Goal: Use online tool/utility: Utilize a website feature to perform a specific function

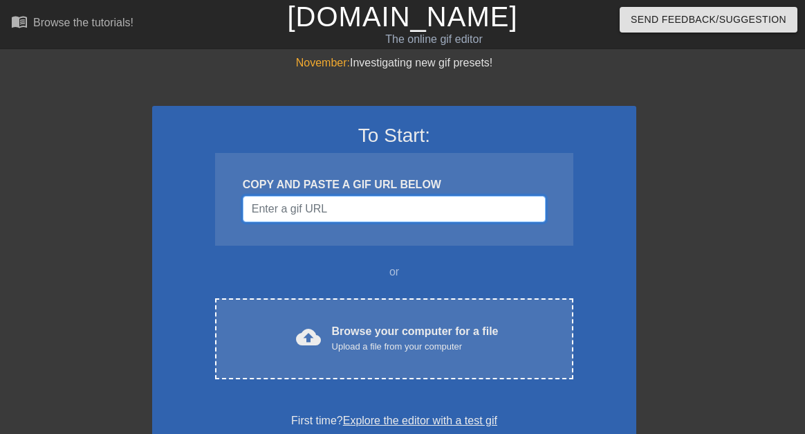
click at [310, 221] on input "Username" at bounding box center [394, 209] width 303 height 26
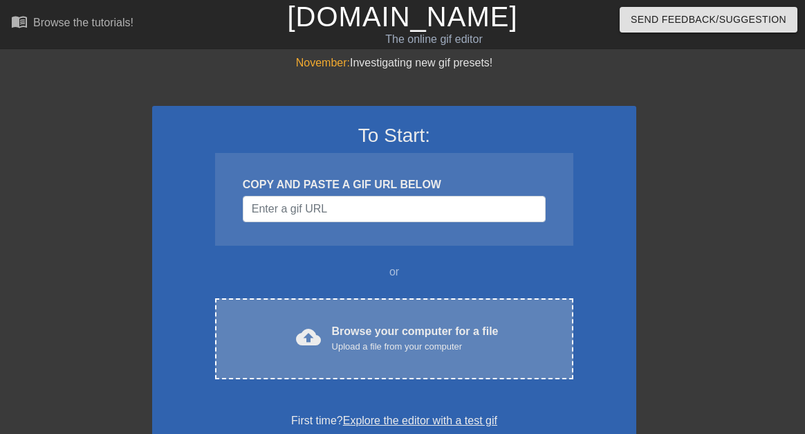
drag, startPoint x: 387, startPoint y: 380, endPoint x: 405, endPoint y: 351, distance: 34.0
click at [405, 351] on div "To Start: COPY AND PASTE A GIF URL BELOW or cloud_upload Browse your computer f…" at bounding box center [394, 276] width 484 height 341
click at [405, 351] on div "Upload a file from your computer" at bounding box center [415, 347] width 167 height 14
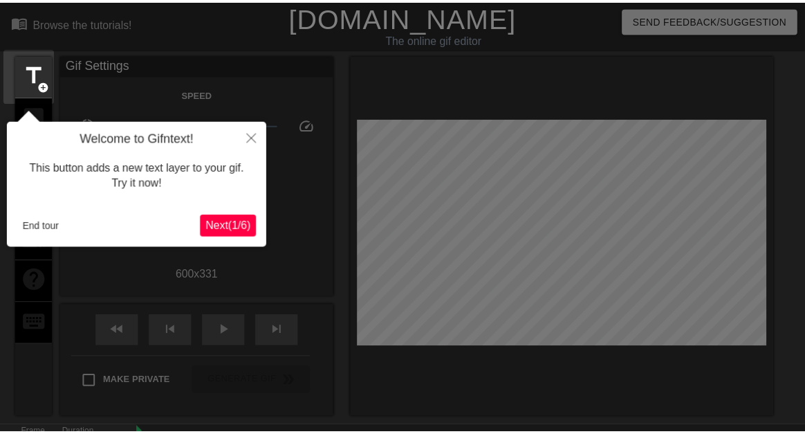
scroll to position [34, 0]
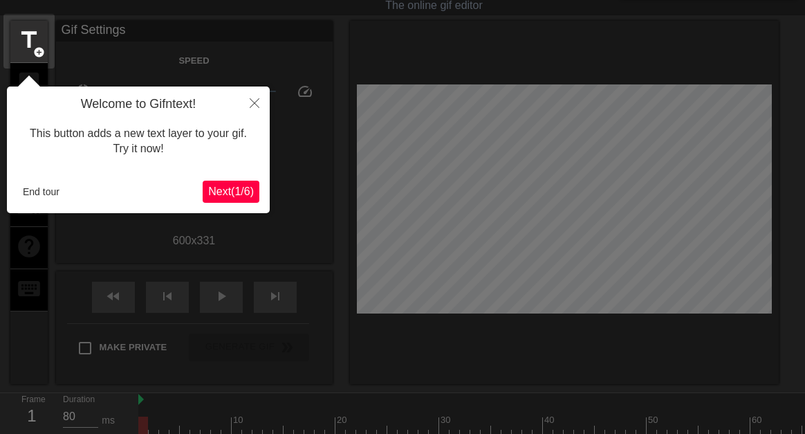
click at [228, 187] on span "Next ( 1 / 6 )" at bounding box center [231, 191] width 46 height 12
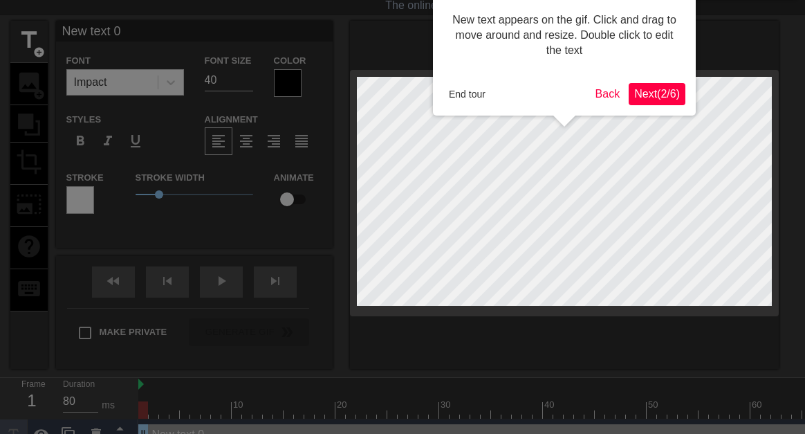
scroll to position [0, 0]
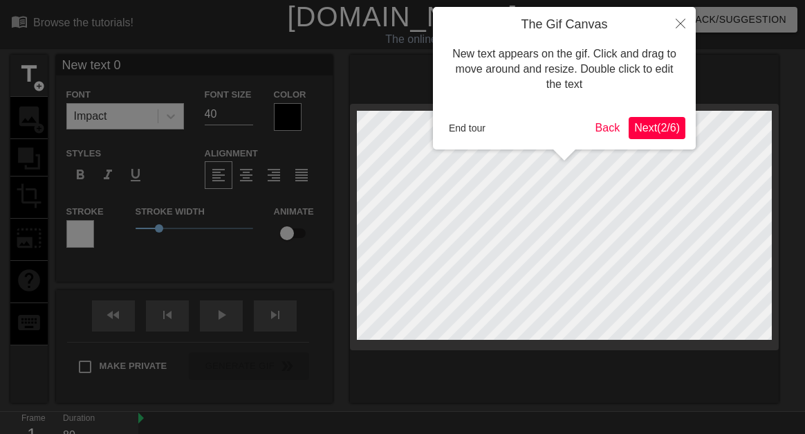
click at [228, 187] on div at bounding box center [402, 247] width 805 height 495
click at [483, 120] on button "End tour" at bounding box center [467, 128] width 48 height 21
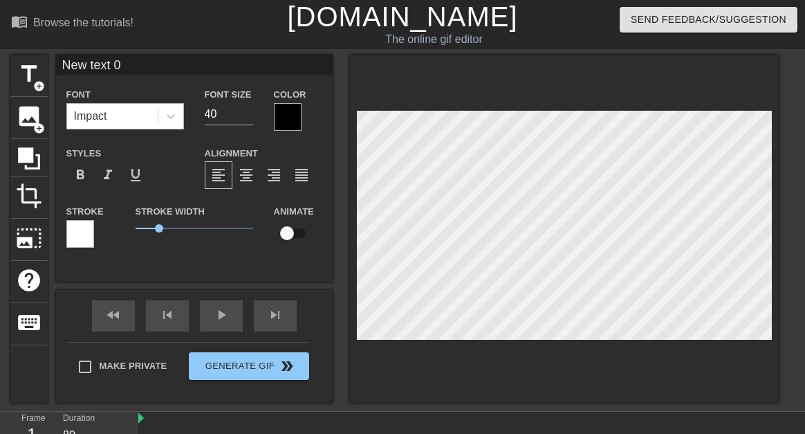
click at [110, 111] on div "Impact" at bounding box center [112, 116] width 91 height 25
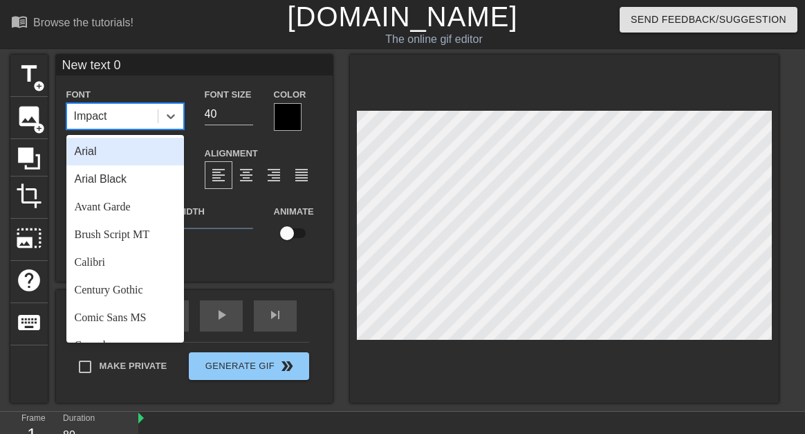
click at [110, 120] on div "Impact" at bounding box center [112, 116] width 91 height 25
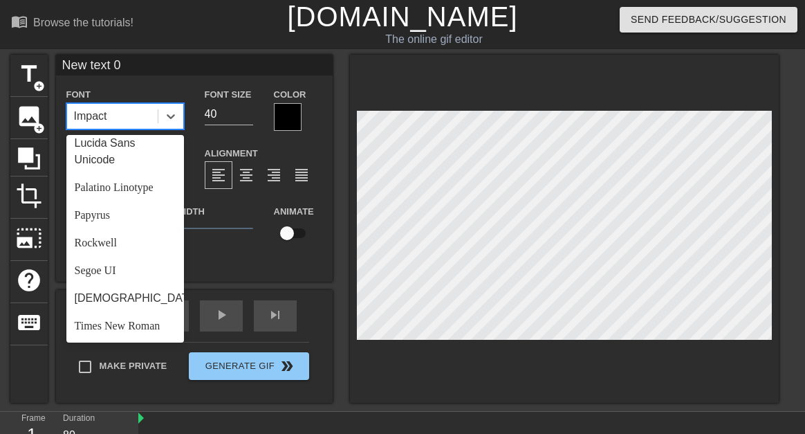
scroll to position [495, 0]
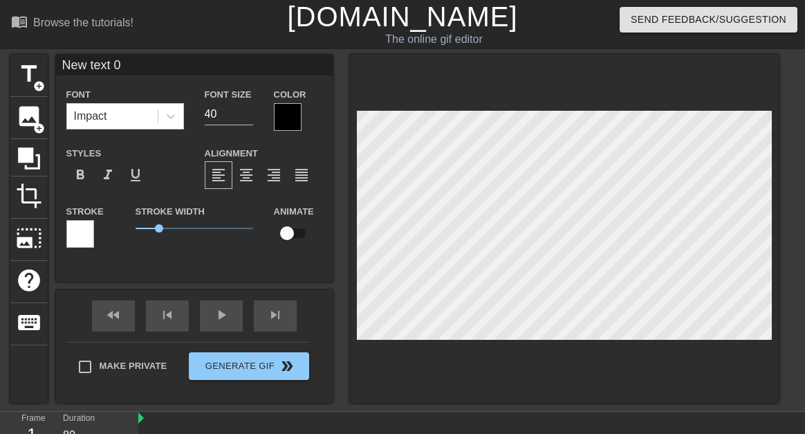
click at [201, 247] on div "Stroke Width 1" at bounding box center [194, 231] width 138 height 57
click at [281, 102] on label "Color" at bounding box center [290, 95] width 33 height 14
click at [282, 117] on div at bounding box center [288, 117] width 28 height 28
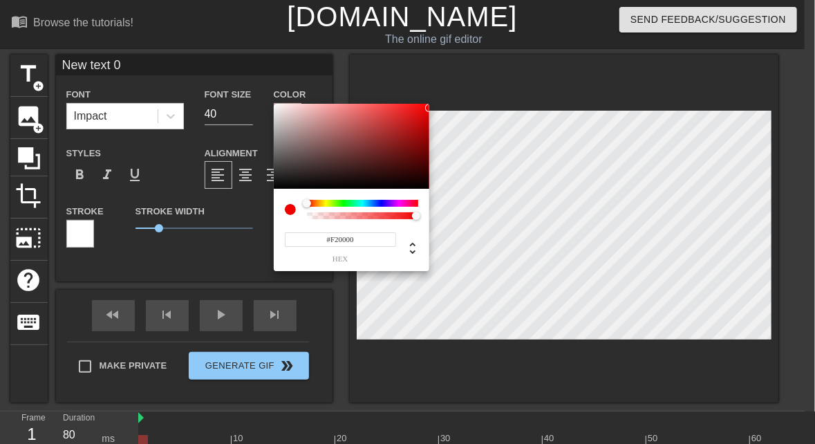
drag, startPoint x: 281, startPoint y: 124, endPoint x: 452, endPoint y: 108, distance: 172.3
click at [452, 108] on div "#F20000 hex" at bounding box center [407, 222] width 815 height 444
type input "#FFFFFF"
drag, startPoint x: 296, startPoint y: 122, endPoint x: 245, endPoint y: 77, distance: 68.1
click at [245, 77] on div "#FFFFFF hex" at bounding box center [407, 222] width 815 height 444
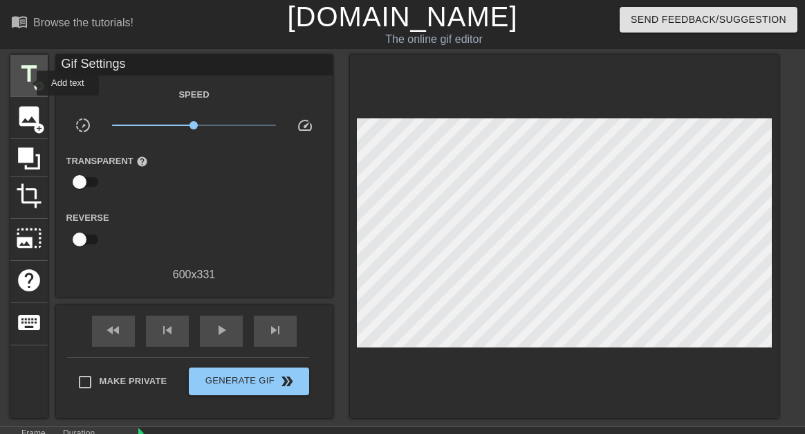
click at [28, 83] on span "title" at bounding box center [29, 74] width 26 height 26
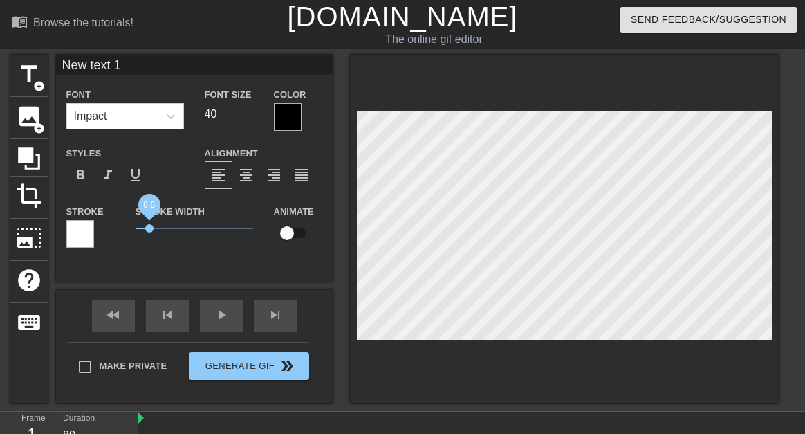
click at [149, 229] on span "0.6" at bounding box center [195, 228] width 118 height 17
click at [302, 117] on div "Color" at bounding box center [298, 108] width 48 height 45
click at [290, 116] on div at bounding box center [288, 117] width 28 height 28
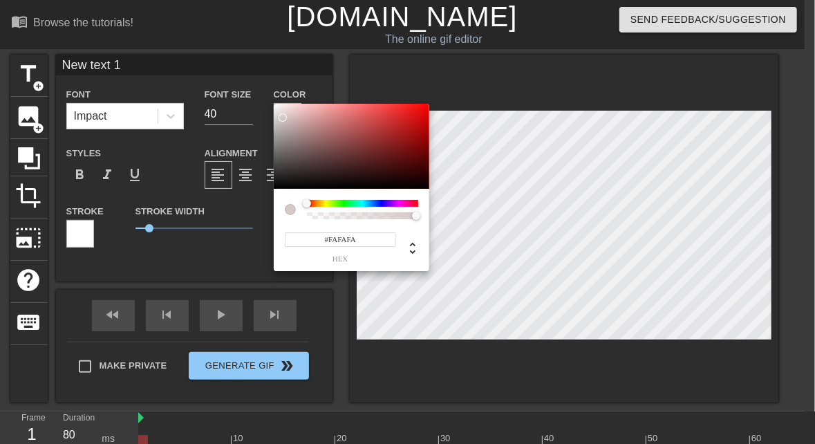
type input "#FFFFFF"
drag, startPoint x: 283, startPoint y: 118, endPoint x: 245, endPoint y: 77, distance: 55.8
click at [245, 77] on div "#FFFFFF hex" at bounding box center [407, 222] width 815 height 444
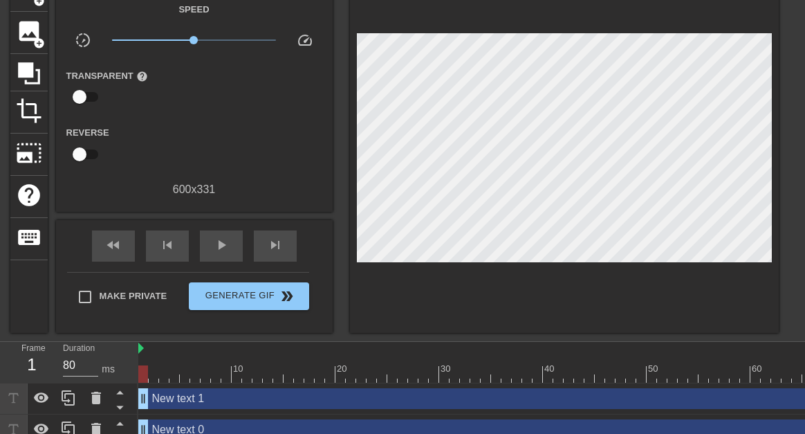
scroll to position [108, 0]
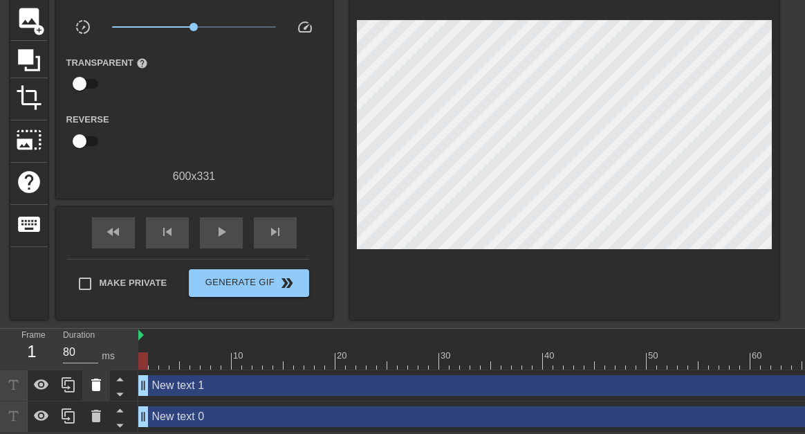
drag, startPoint x: 90, startPoint y: 400, endPoint x: 91, endPoint y: 379, distance: 20.8
click at [91, 379] on div at bounding box center [69, 401] width 138 height 62
click at [91, 379] on icon at bounding box center [96, 384] width 17 height 17
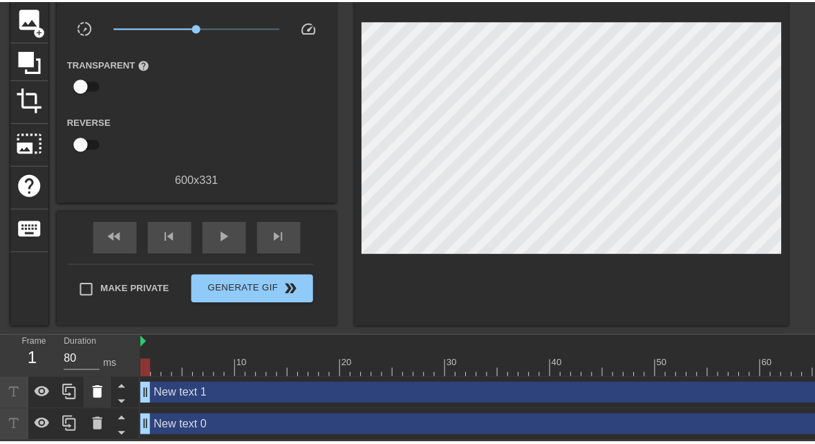
scroll to position [97, 0]
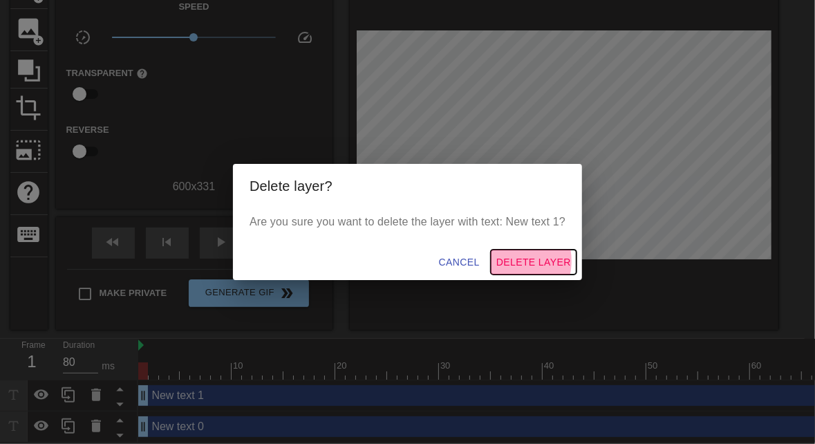
click at [510, 261] on span "Delete Layer" at bounding box center [534, 262] width 75 height 17
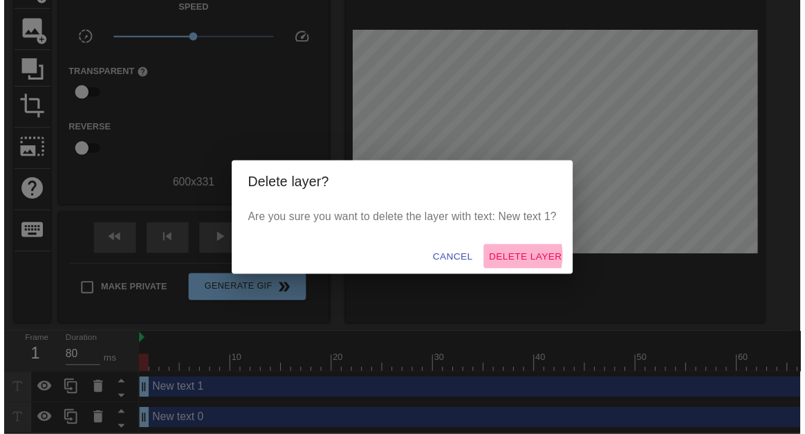
scroll to position [77, 0]
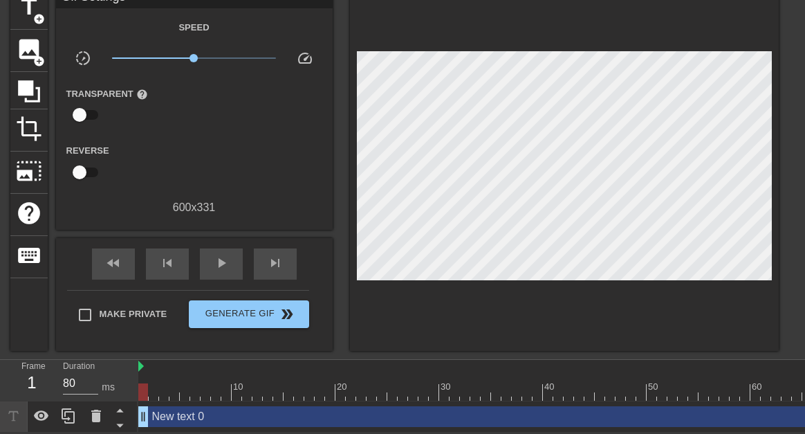
click at [180, 410] on div "New text 0 drag_handle drag_handle" at bounding box center [651, 416] width 1027 height 21
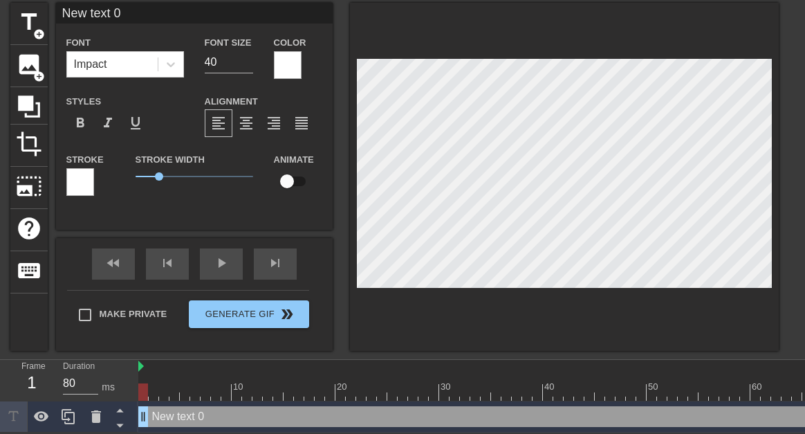
click at [180, 410] on div "New text 0 drag_handle drag_handle" at bounding box center [651, 416] width 1027 height 21
click at [194, 172] on span "2.5" at bounding box center [195, 176] width 118 height 17
click at [107, 3] on input "New text 0" at bounding box center [194, 13] width 277 height 21
click at [107, 3] on div "menu_book Browse the tutorials! Gifntext.com The online gif editor Send Feedbac…" at bounding box center [402, 190] width 805 height 484
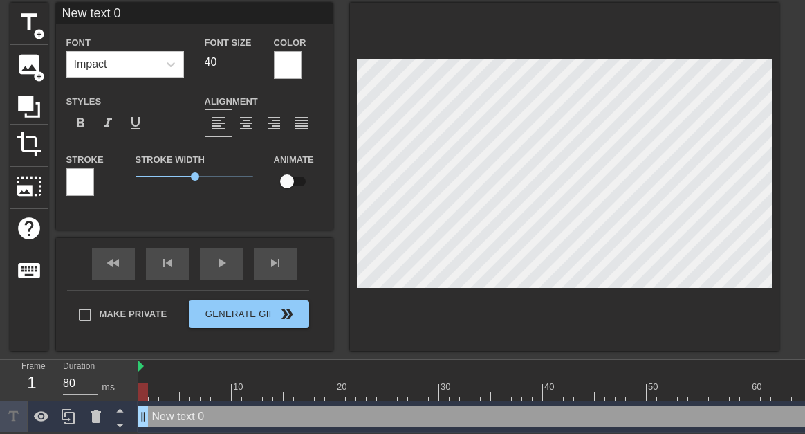
scroll to position [22, 0]
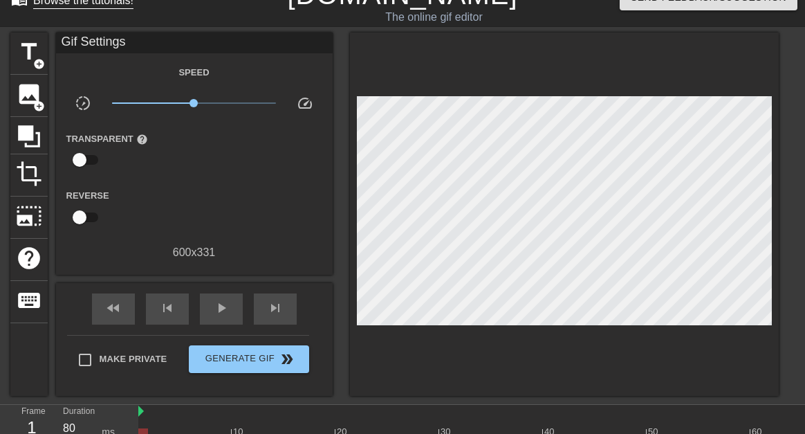
click at [107, 3] on div "Browse the tutorials!" at bounding box center [83, 0] width 100 height 12
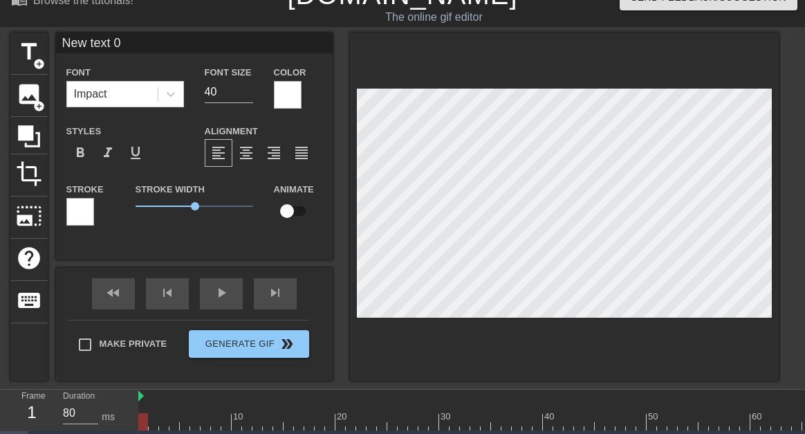
click at [137, 39] on input "New text 0" at bounding box center [194, 43] width 277 height 21
type input "SCAM"
drag, startPoint x: 188, startPoint y: 212, endPoint x: 68, endPoint y: 225, distance: 121.1
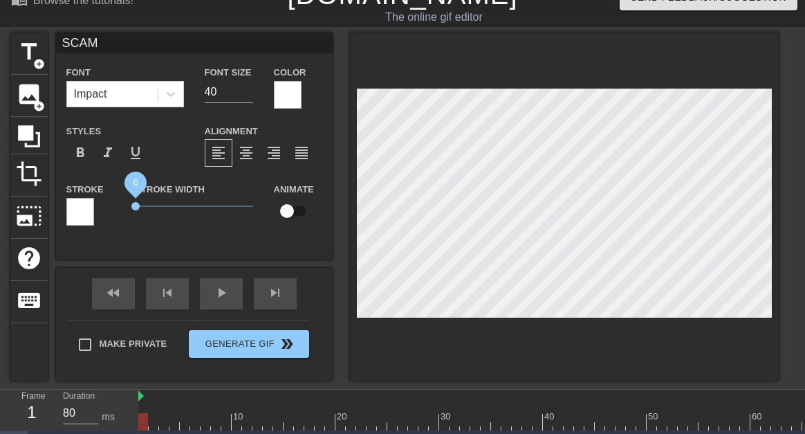
click at [68, 225] on div "Stroke Stroke Width 0 Animate" at bounding box center [194, 209] width 277 height 57
click at [85, 152] on span "format_bold" at bounding box center [80, 153] width 17 height 17
click at [73, 216] on div at bounding box center [80, 212] width 28 height 28
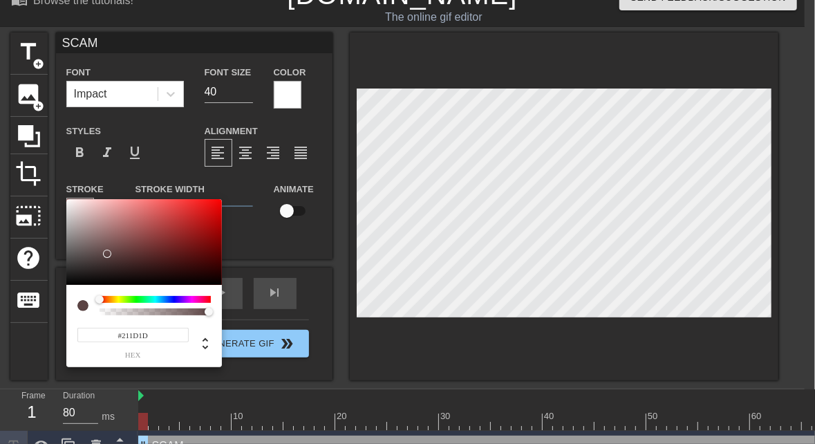
type input "#000000"
drag, startPoint x: 108, startPoint y: 254, endPoint x: 39, endPoint y: 317, distance: 94.0
click at [39, 317] on div "#000000 hex" at bounding box center [407, 222] width 815 height 444
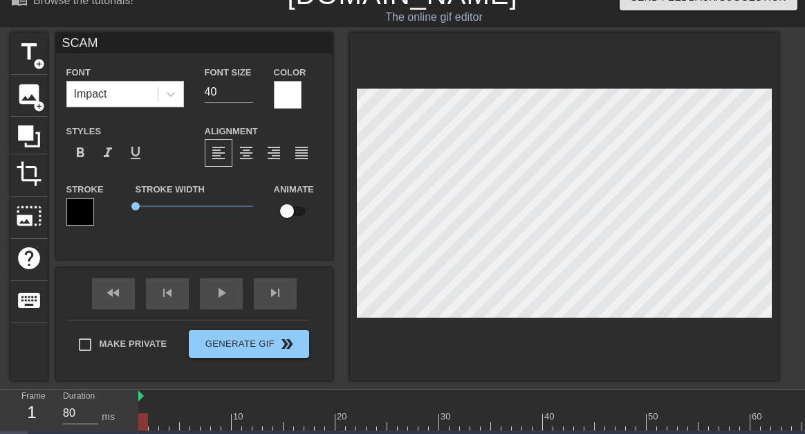
scroll to position [1, 1]
click at [144, 205] on span "0.35" at bounding box center [195, 206] width 118 height 17
click at [144, 205] on span "0.35" at bounding box center [143, 206] width 8 height 8
drag, startPoint x: 144, startPoint y: 205, endPoint x: 156, endPoint y: 214, distance: 14.8
click at [156, 214] on span "0.85" at bounding box center [195, 206] width 118 height 17
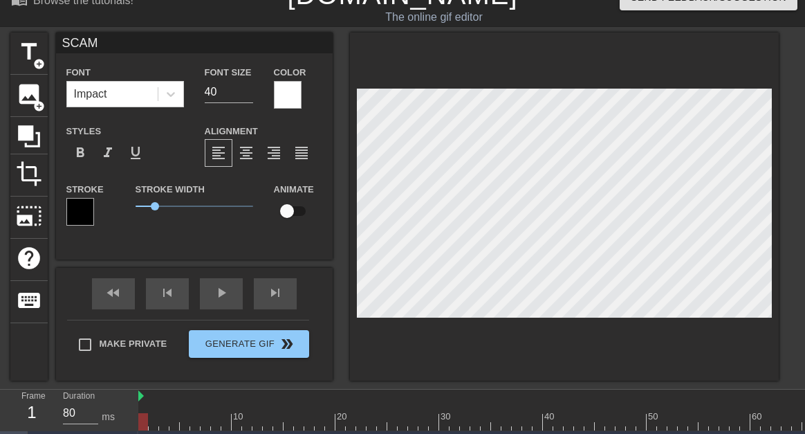
click at [156, 242] on div "SCAM Font Impact Font Size 40 Color Styles format_bold format_italic format_und…" at bounding box center [194, 146] width 277 height 227
click at [293, 219] on input "checkbox" at bounding box center [287, 211] width 79 height 26
checkbox input "true"
click at [293, 253] on div "SCAM Font Impact Font Size 40 Color Styles format_bold format_italic format_und…" at bounding box center [194, 146] width 277 height 227
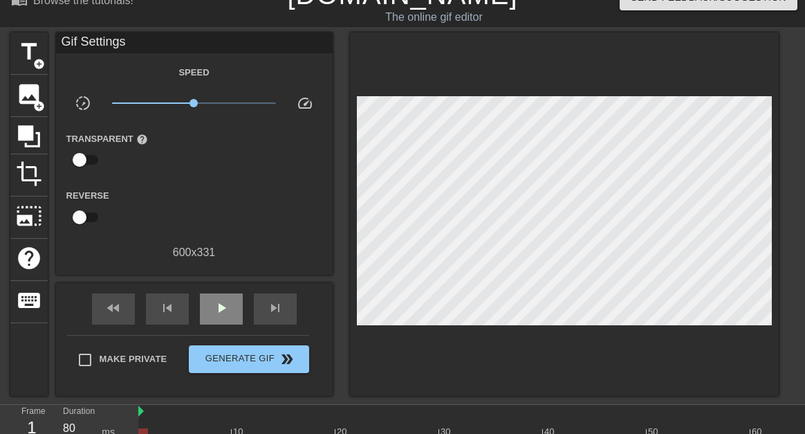
click at [232, 288] on div "fast_rewind skip_previous play_arrow skip_next" at bounding box center [194, 309] width 225 height 52
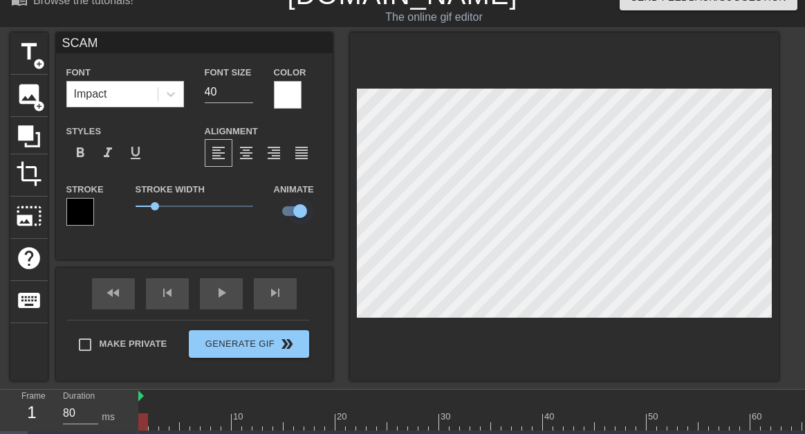
drag, startPoint x: 300, startPoint y: 196, endPoint x: 302, endPoint y: 205, distance: 8.4
click at [284, 205] on div "Animate" at bounding box center [274, 203] width 21 height 44
click at [302, 205] on input "checkbox" at bounding box center [300, 211] width 79 height 26
click at [302, 205] on input "checkbox" at bounding box center [287, 211] width 79 height 26
checkbox input "true"
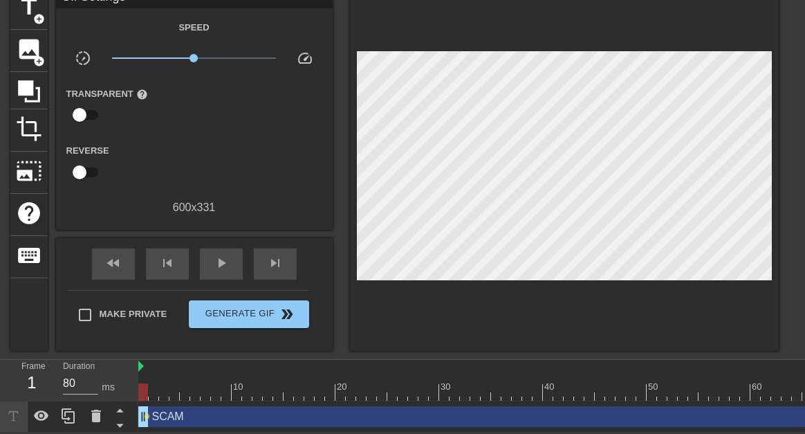
scroll to position [77, 0]
click at [223, 255] on span "play_arrow" at bounding box center [221, 263] width 17 height 17
click at [223, 255] on span "pause" at bounding box center [221, 263] width 17 height 17
click at [223, 255] on span "play_arrow" at bounding box center [221, 263] width 17 height 17
click at [223, 255] on span "pause" at bounding box center [221, 263] width 17 height 17
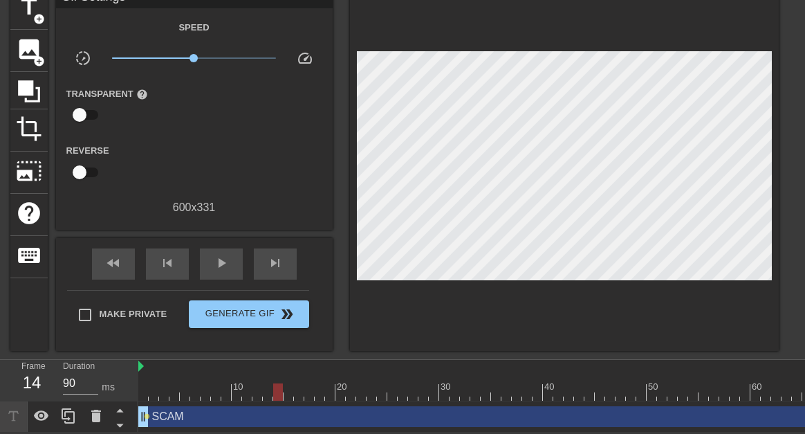
scroll to position [0, 0]
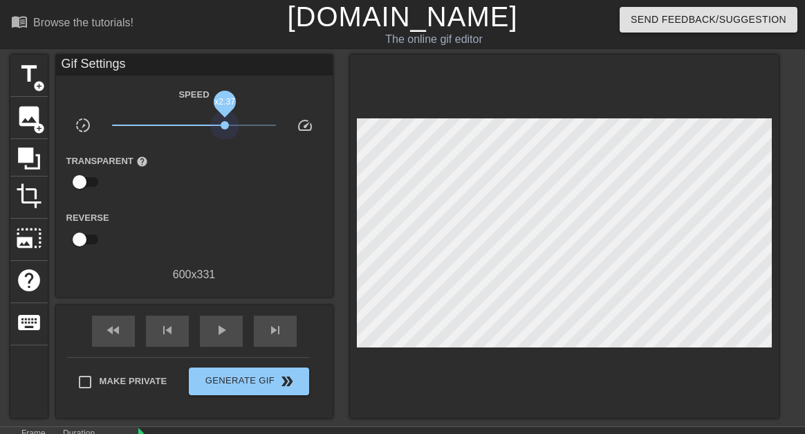
drag, startPoint x: 203, startPoint y: 125, endPoint x: 225, endPoint y: 131, distance: 22.1
click at [225, 131] on span "x2.37" at bounding box center [194, 125] width 164 height 17
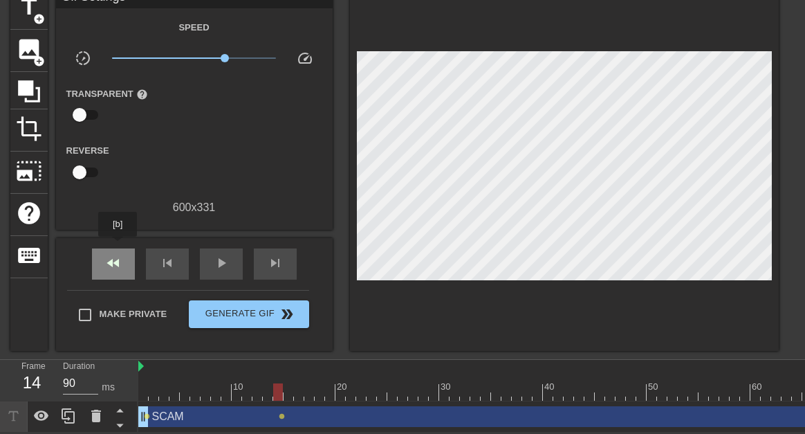
click at [118, 255] on span "fast_rewind" at bounding box center [113, 263] width 17 height 17
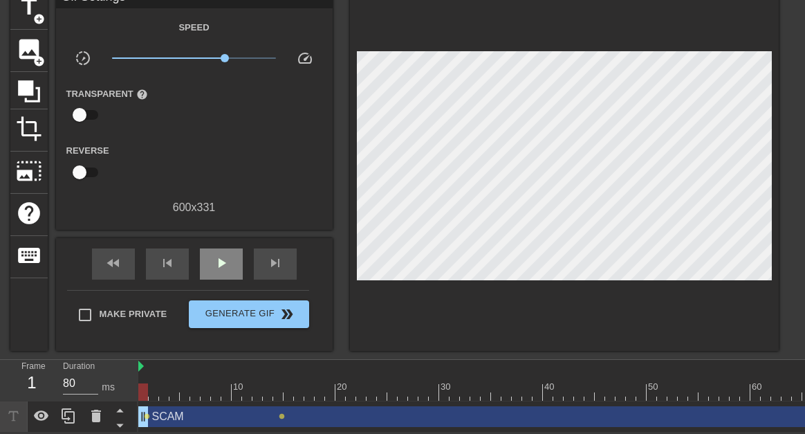
click at [207, 264] on div "play_arrow" at bounding box center [221, 263] width 43 height 31
click at [207, 264] on div "pause" at bounding box center [221, 263] width 43 height 31
click at [207, 264] on div "play_arrow" at bounding box center [221, 263] width 43 height 31
click at [207, 264] on div "pause" at bounding box center [221, 263] width 43 height 31
click at [282, 413] on span "lens" at bounding box center [282, 416] width 6 height 6
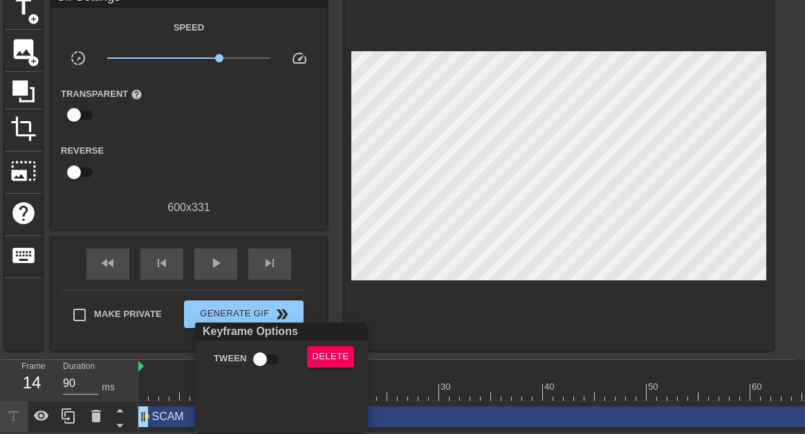
scroll to position [66, 0]
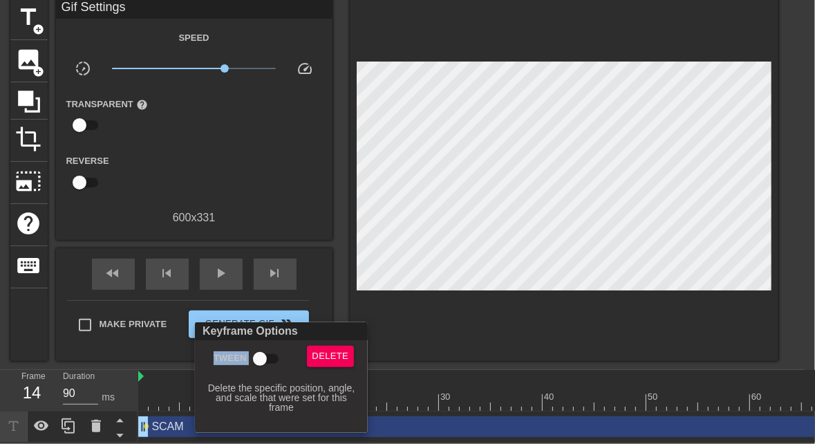
drag, startPoint x: 337, startPoint y: 339, endPoint x: 336, endPoint y: 349, distance: 9.7
click at [336, 349] on div "Keyframe Options Tween Delete Delete the specific position, angle, and scale th…" at bounding box center [281, 377] width 173 height 111
click at [336, 349] on span "Delete" at bounding box center [331, 357] width 37 height 16
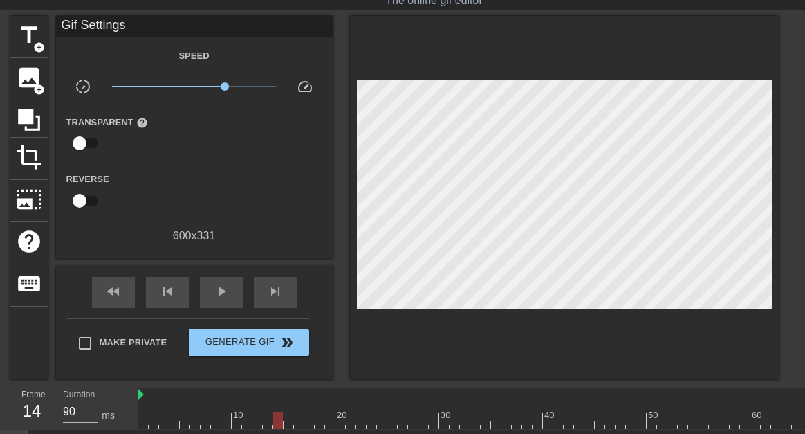
scroll to position [26, 0]
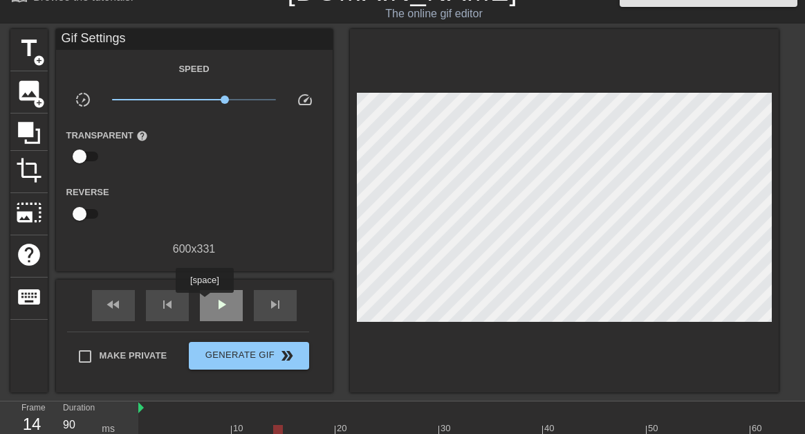
click at [204, 302] on div "play_arrow" at bounding box center [221, 305] width 43 height 31
type input "80"
click at [204, 302] on div "pause" at bounding box center [221, 305] width 43 height 31
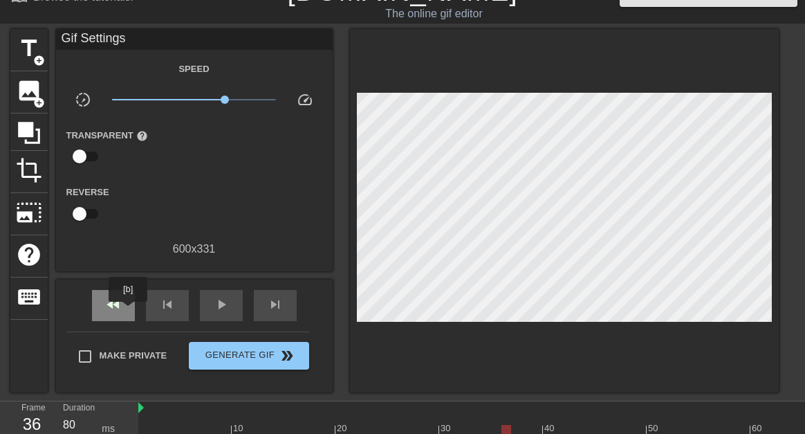
click at [129, 311] on div "fast_rewind" at bounding box center [113, 305] width 43 height 31
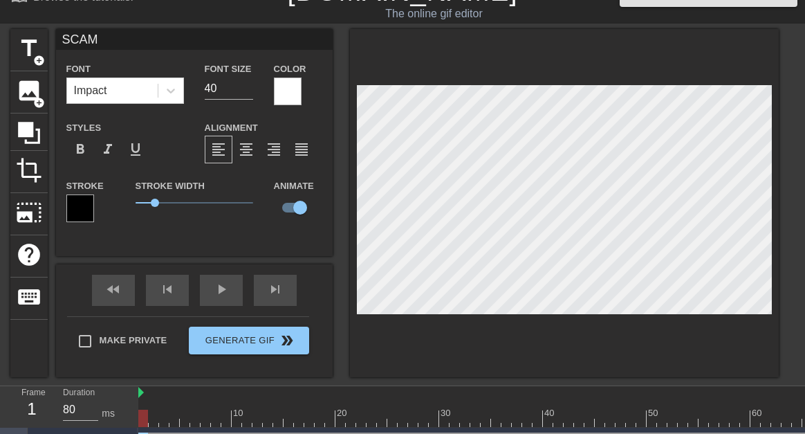
scroll to position [1, 1]
click at [285, 203] on input "checkbox" at bounding box center [300, 207] width 79 height 26
click at [285, 203] on input "checkbox" at bounding box center [287, 207] width 79 height 26
checkbox input "true"
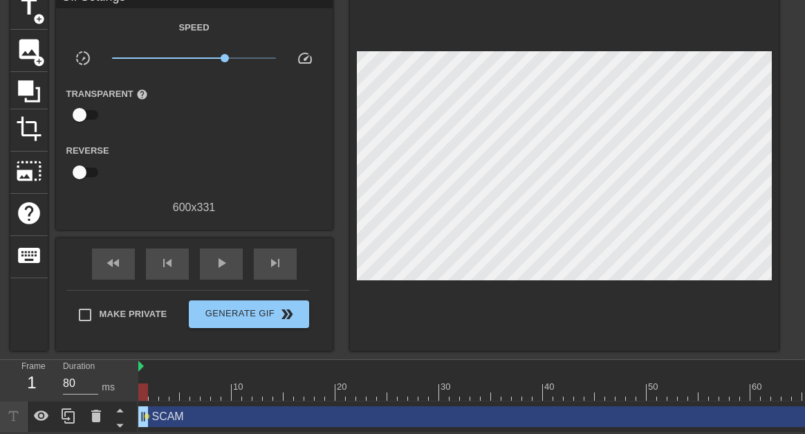
scroll to position [66, 0]
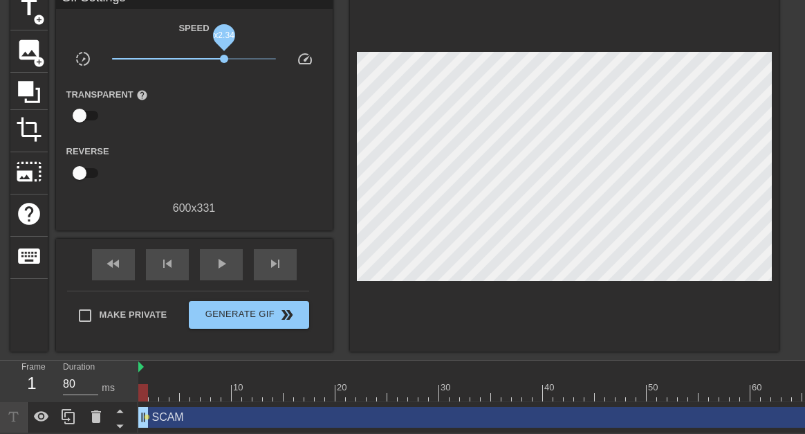
click at [224, 60] on span "x2.34" at bounding box center [224, 59] width 8 height 8
click at [225, 257] on span "play_arrow" at bounding box center [221, 263] width 17 height 17
drag, startPoint x: 223, startPoint y: 55, endPoint x: 209, endPoint y: 59, distance: 14.4
click at [209, 59] on span "x1.51" at bounding box center [209, 59] width 8 height 8
drag, startPoint x: 209, startPoint y: 59, endPoint x: 195, endPoint y: 59, distance: 13.8
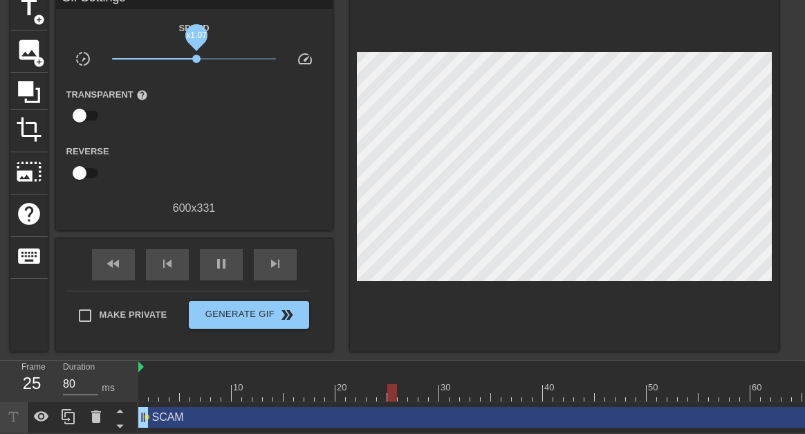
click at [195, 59] on span "x1.07" at bounding box center [196, 59] width 8 height 8
click at [196, 59] on span "x1.07" at bounding box center [196, 59] width 8 height 8
drag, startPoint x: 196, startPoint y: 60, endPoint x: 207, endPoint y: 59, distance: 11.1
click at [207, 59] on span "x1.38" at bounding box center [205, 59] width 8 height 8
drag, startPoint x: 207, startPoint y: 59, endPoint x: 216, endPoint y: 55, distance: 9.9
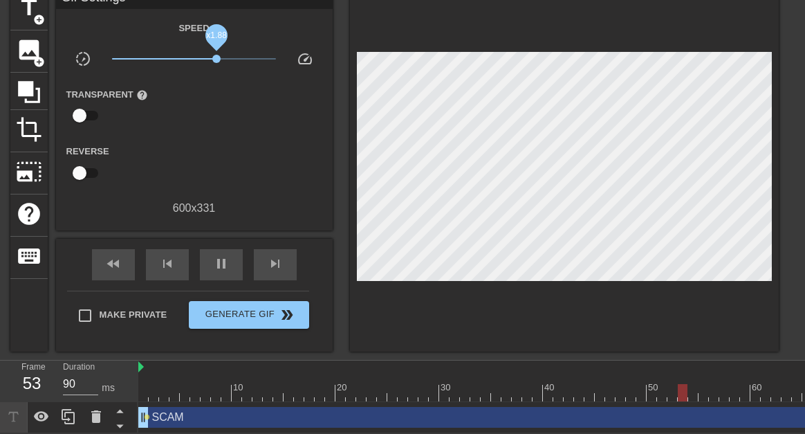
click at [216, 55] on span "x1.88" at bounding box center [216, 59] width 8 height 8
drag, startPoint x: 216, startPoint y: 55, endPoint x: 200, endPoint y: 59, distance: 17.1
click at [200, 59] on span "x1.17" at bounding box center [200, 59] width 8 height 8
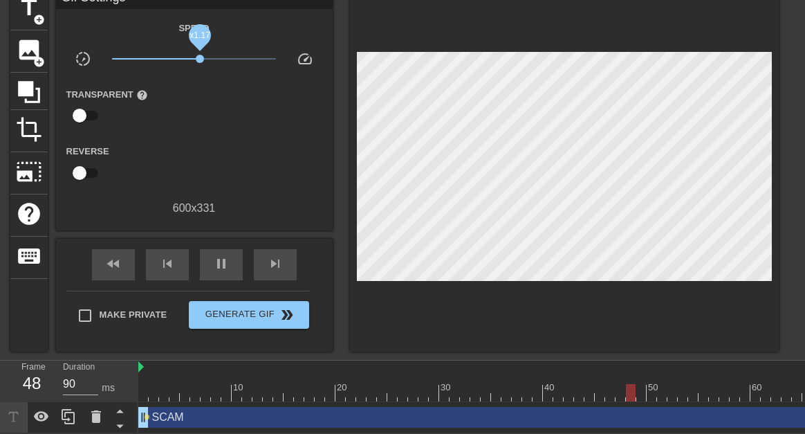
click at [202, 59] on span "x1.17" at bounding box center [200, 59] width 8 height 8
click at [208, 59] on span "x1.43" at bounding box center [207, 59] width 8 height 8
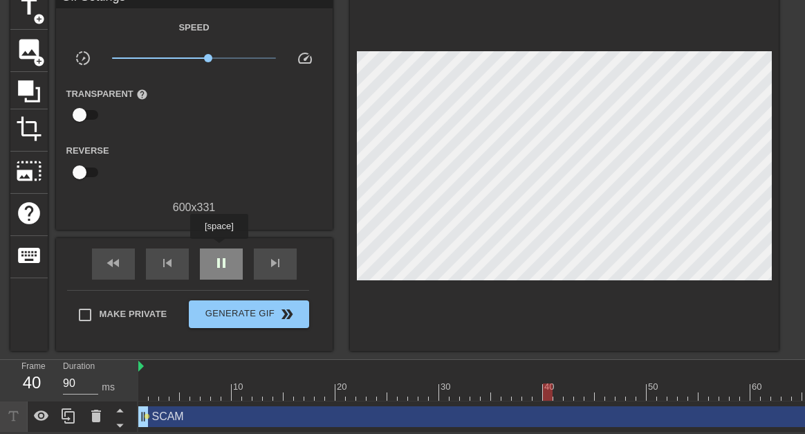
click at [219, 255] on span "pause" at bounding box center [221, 263] width 17 height 17
type input "80"
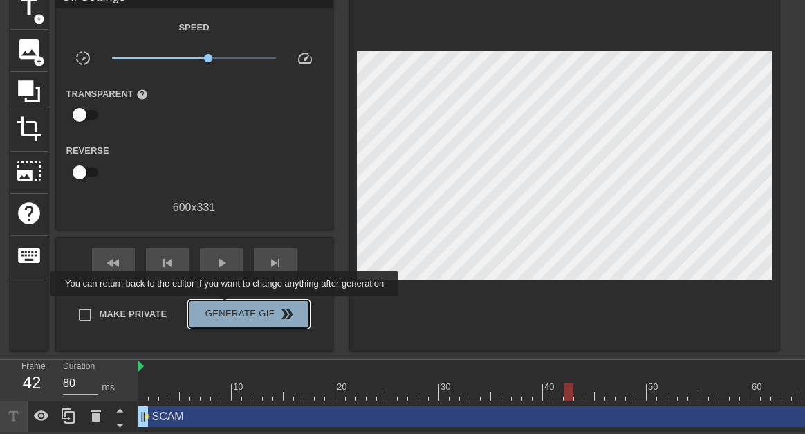
click at [226, 306] on span "Generate Gif double_arrow" at bounding box center [248, 314] width 109 height 17
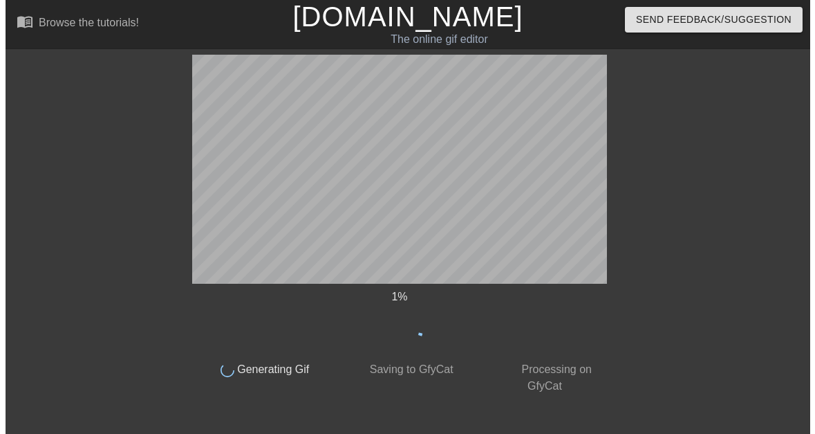
scroll to position [0, 0]
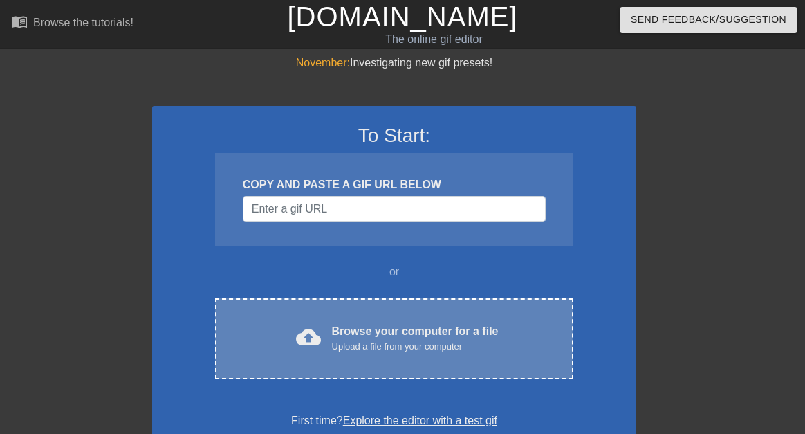
click at [322, 333] on div "cloud_upload Browse your computer for a file Upload a file from your computer" at bounding box center [394, 338] width 300 height 31
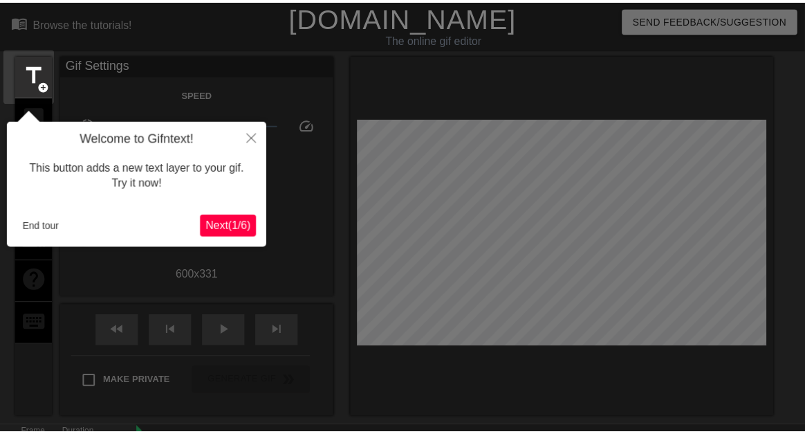
scroll to position [34, 0]
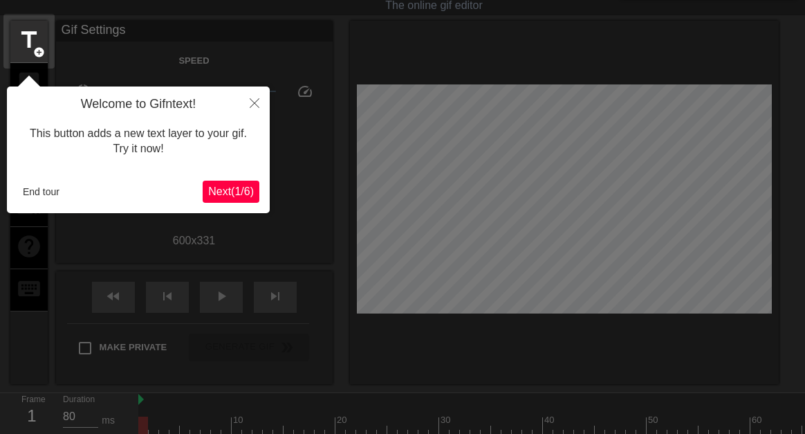
click at [226, 182] on button "Next ( 1 / 6 )" at bounding box center [231, 192] width 57 height 22
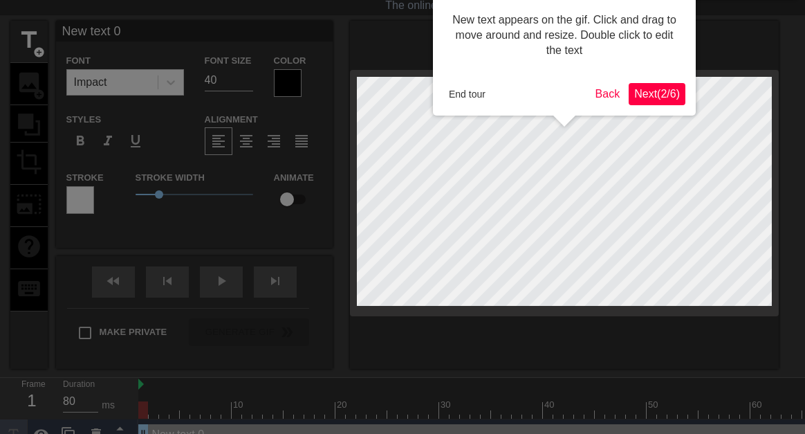
scroll to position [0, 0]
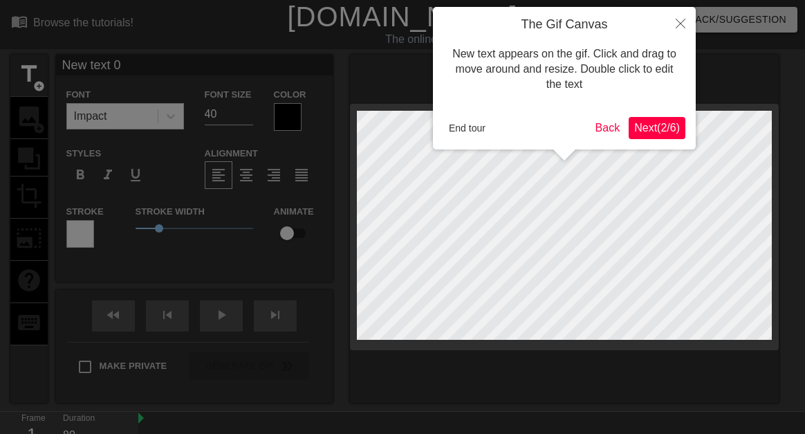
click at [666, 129] on span "Next ( 2 / 6 )" at bounding box center [657, 128] width 46 height 12
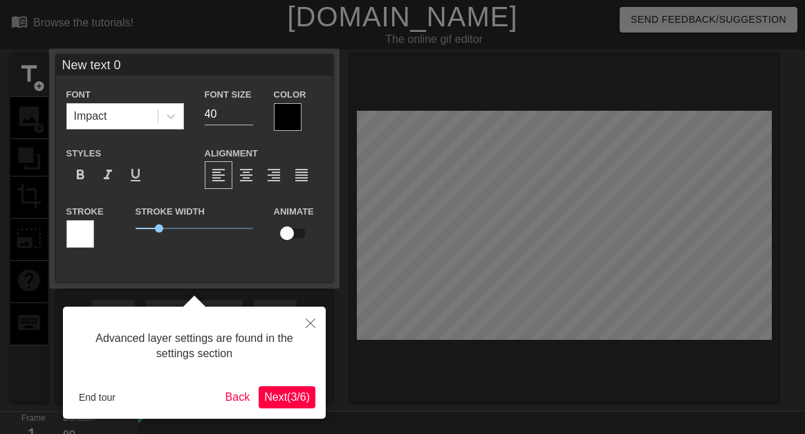
scroll to position [34, 0]
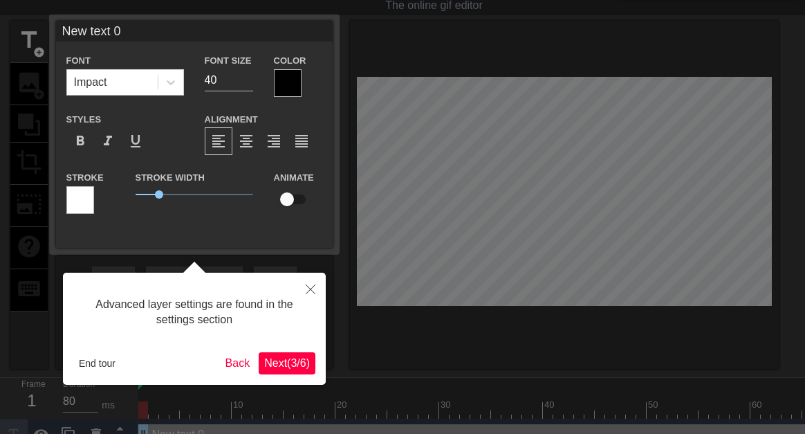
click at [308, 369] on span "Next ( 3 / 6 )" at bounding box center [287, 363] width 46 height 12
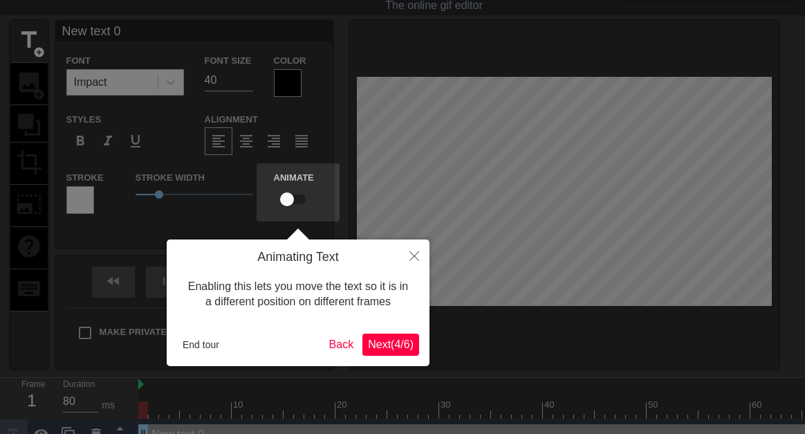
scroll to position [0, 0]
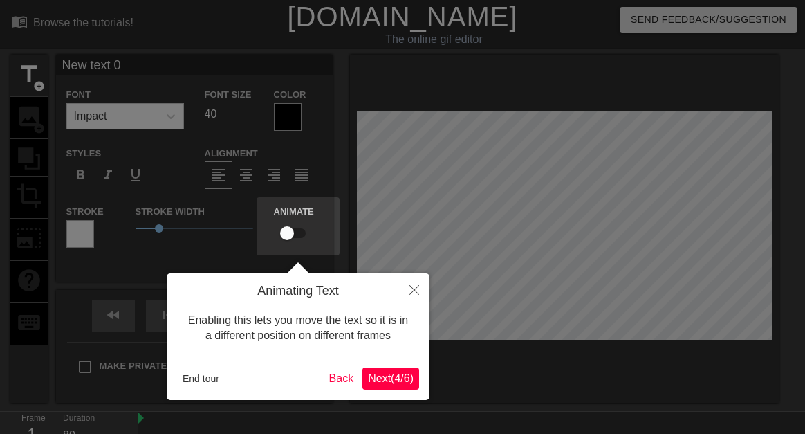
click at [390, 371] on button "Next ( 4 / 6 )" at bounding box center [390, 378] width 57 height 22
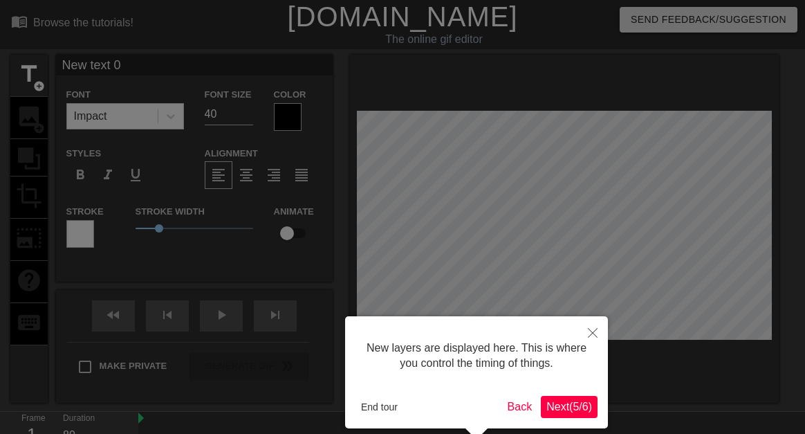
scroll to position [63, 0]
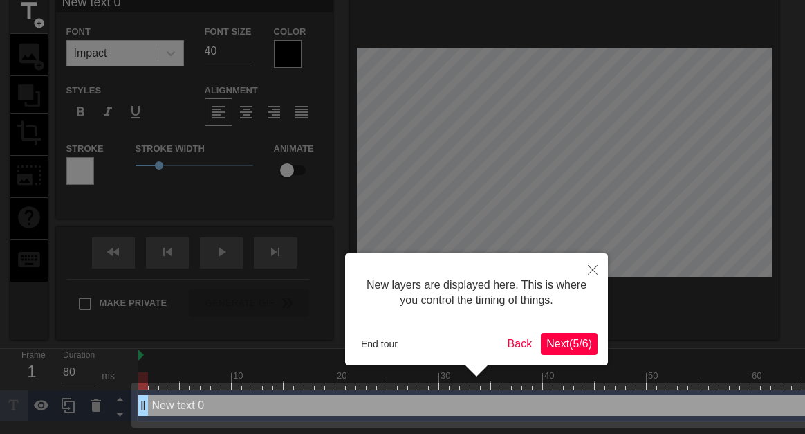
click at [565, 338] on span "Next ( 5 / 6 )" at bounding box center [569, 344] width 46 height 12
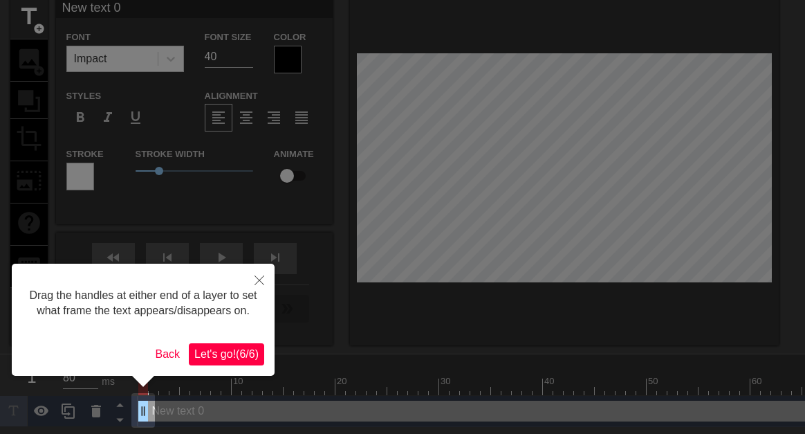
scroll to position [0, 0]
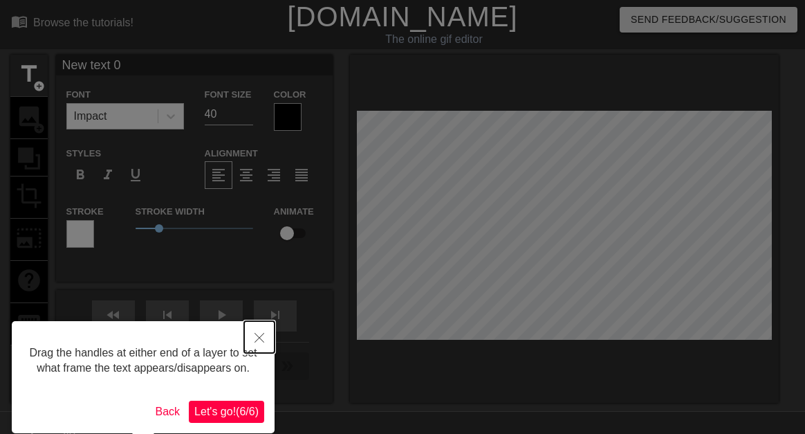
click at [261, 337] on icon "Close" at bounding box center [260, 338] width 10 height 10
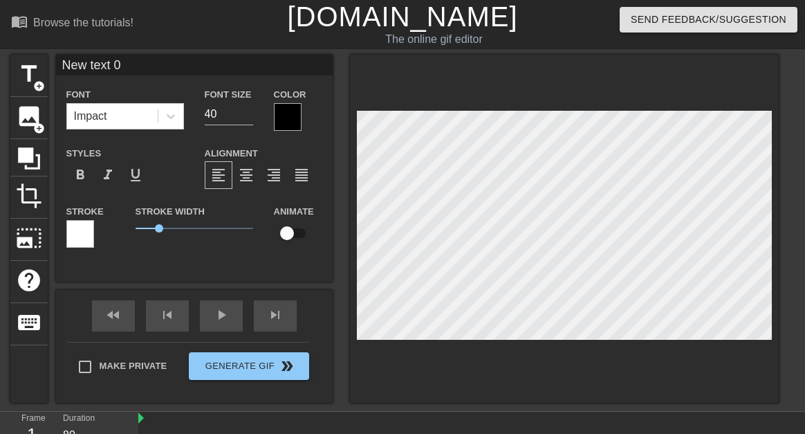
click at [172, 55] on input "New text 0" at bounding box center [194, 65] width 277 height 21
type input "s"
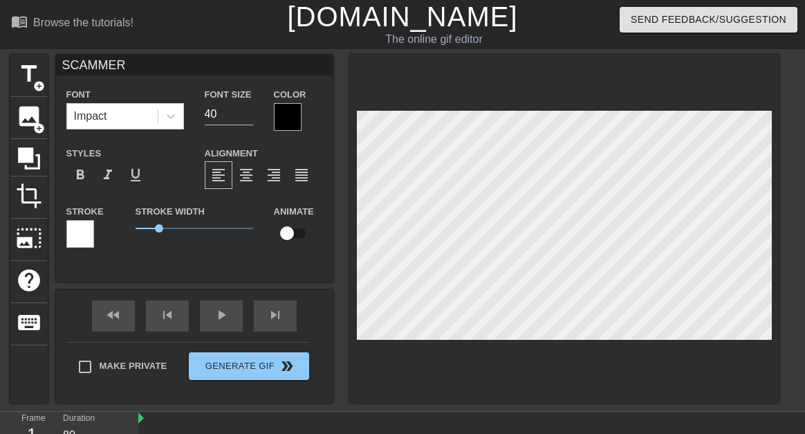
type input "SCAMMER"
click at [278, 128] on div at bounding box center [288, 117] width 28 height 28
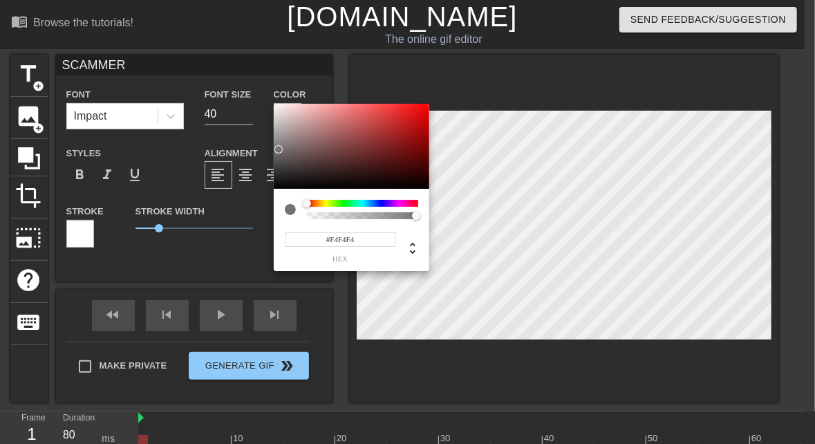
type input "#FFFFFF"
drag, startPoint x: 281, startPoint y: 156, endPoint x: 266, endPoint y: 82, distance: 75.6
click at [266, 82] on div "#FFFFFF hex" at bounding box center [407, 222] width 815 height 444
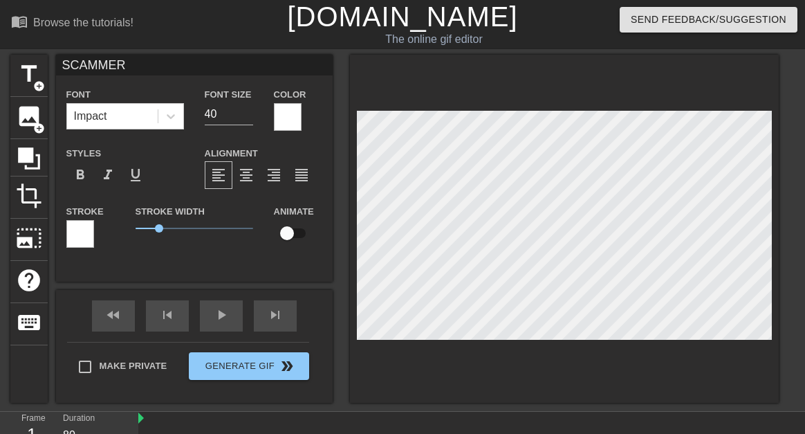
click at [84, 230] on div at bounding box center [80, 234] width 28 height 28
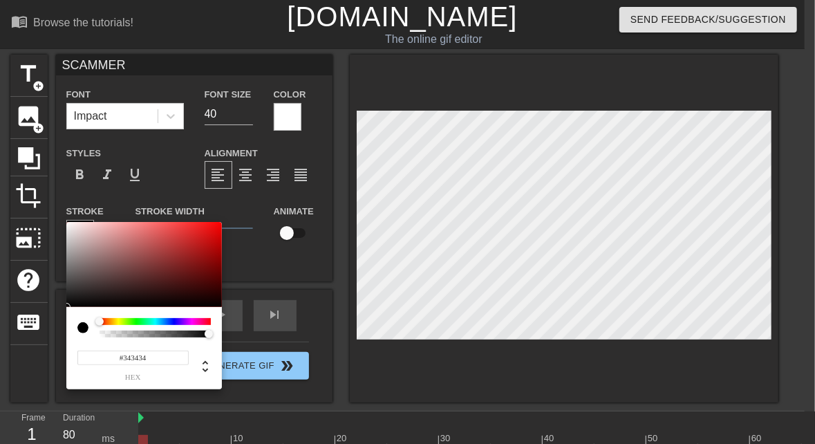
type input "#000000"
drag, startPoint x: 83, startPoint y: 239, endPoint x: 47, endPoint y: 308, distance: 77.3
click at [47, 308] on div "#000000 hex" at bounding box center [407, 222] width 815 height 444
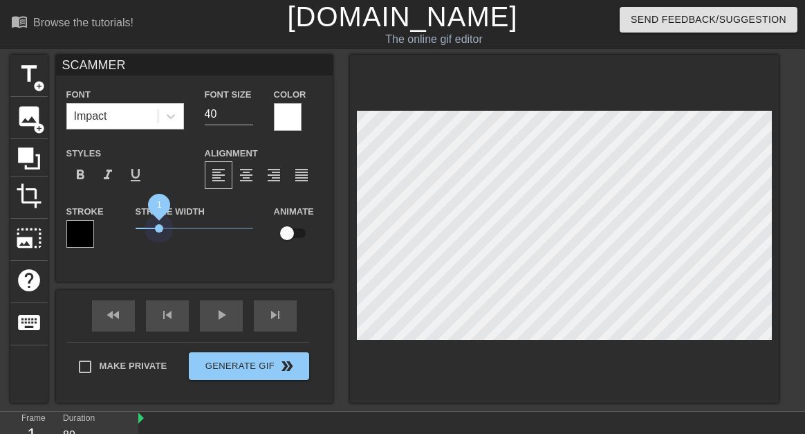
click at [159, 234] on span "1" at bounding box center [195, 228] width 118 height 17
click at [302, 237] on input "checkbox" at bounding box center [287, 233] width 79 height 26
checkbox input "true"
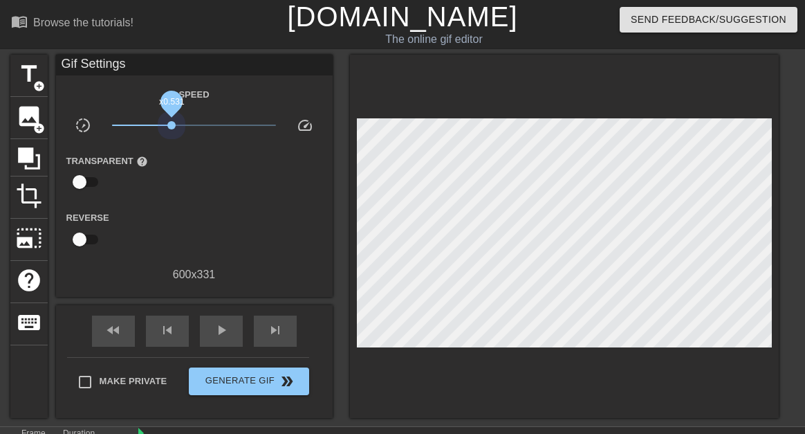
drag, startPoint x: 192, startPoint y: 125, endPoint x: 172, endPoint y: 138, distance: 24.2
click at [172, 138] on div "Speed slow_motion_video x0.531 speed Transparent help Reverse 600 x 331" at bounding box center [194, 184] width 256 height 197
drag, startPoint x: 169, startPoint y: 122, endPoint x: 161, endPoint y: 122, distance: 7.6
click at [161, 122] on span "x0.398" at bounding box center [161, 125] width 8 height 8
click at [227, 325] on span "play_arrow" at bounding box center [221, 330] width 17 height 17
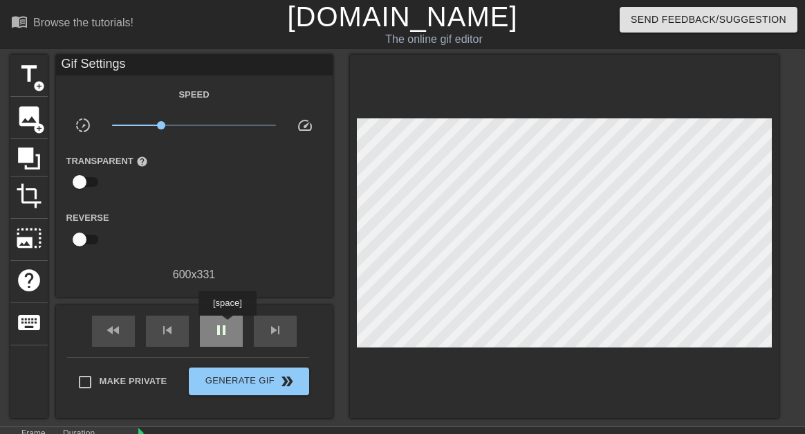
click at [227, 325] on span "pause" at bounding box center [221, 330] width 17 height 17
click at [220, 318] on div "play_arrow" at bounding box center [221, 330] width 43 height 31
click at [220, 318] on div "pause" at bounding box center [221, 330] width 43 height 31
click at [237, 324] on div "play_arrow" at bounding box center [221, 330] width 43 height 31
click at [237, 324] on div "pause" at bounding box center [221, 330] width 43 height 31
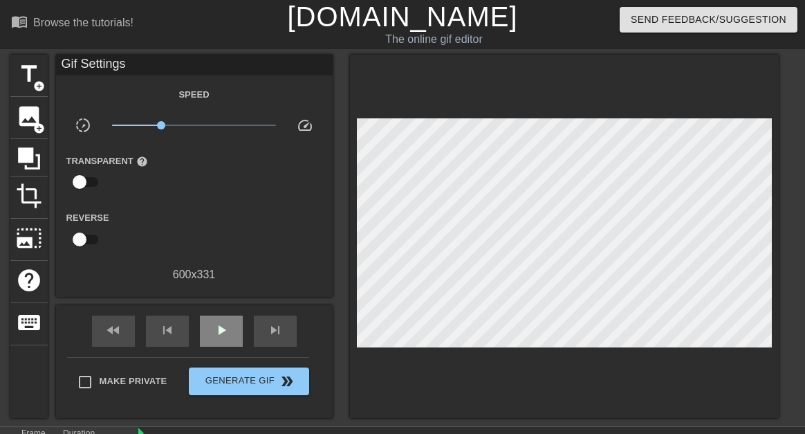
click at [241, 314] on div "fast_rewind skip_previous play_arrow skip_next" at bounding box center [194, 331] width 225 height 52
click at [236, 321] on div "play_arrow" at bounding box center [221, 330] width 43 height 31
click at [236, 321] on div "pause" at bounding box center [221, 330] width 43 height 31
click at [231, 317] on div "play_arrow" at bounding box center [221, 330] width 43 height 31
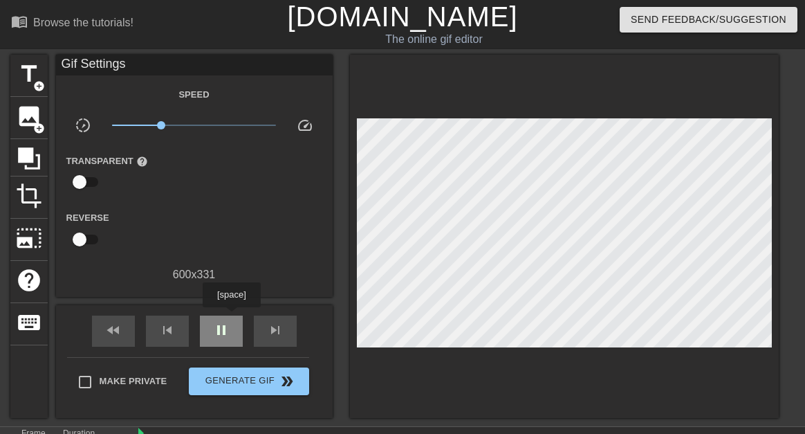
click at [231, 317] on div "pause" at bounding box center [221, 330] width 43 height 31
click at [232, 307] on div "fast_rewind skip_previous play_arrow skip_next" at bounding box center [194, 331] width 225 height 52
click at [226, 331] on span "play_arrow" at bounding box center [221, 330] width 17 height 17
click at [226, 331] on span "pause" at bounding box center [221, 330] width 17 height 17
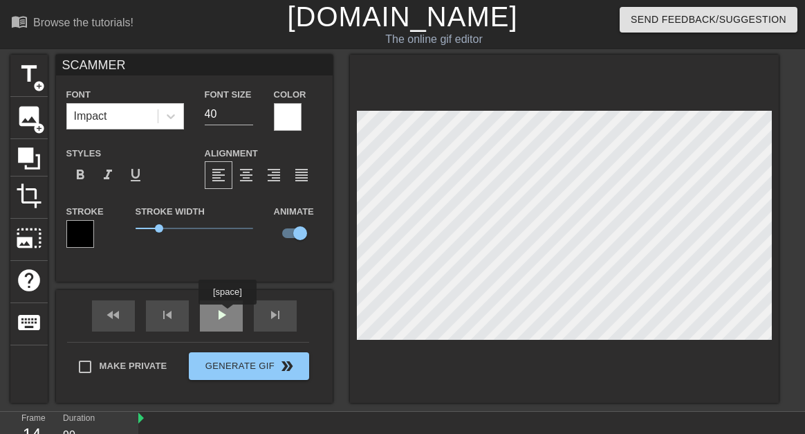
click at [227, 314] on div "fast_rewind skip_previous play_arrow skip_next" at bounding box center [194, 316] width 225 height 52
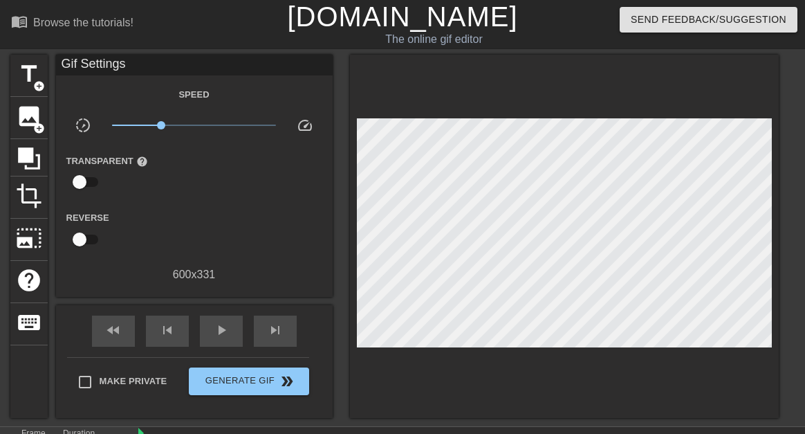
click at [216, 349] on div "fast_rewind skip_previous play_arrow skip_next" at bounding box center [194, 331] width 225 height 52
click at [221, 338] on span "play_arrow" at bounding box center [221, 330] width 17 height 17
click at [221, 338] on span "pause" at bounding box center [221, 330] width 17 height 17
click at [237, 304] on div "Gif Settings Speed slow_motion_video x0.398 speed Transparent help Reverse 600 …" at bounding box center [194, 236] width 277 height 363
click at [225, 326] on span "play_arrow" at bounding box center [221, 330] width 17 height 17
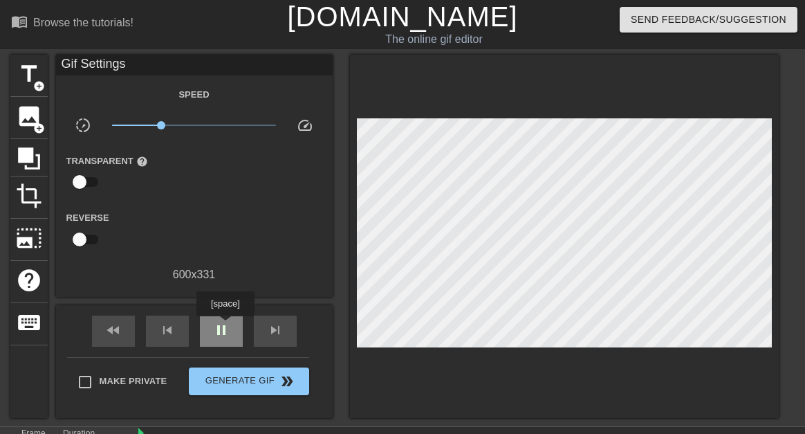
click at [225, 326] on span "pause" at bounding box center [221, 330] width 17 height 17
click at [225, 326] on span "play_arrow" at bounding box center [221, 330] width 17 height 17
click at [225, 326] on span "pause" at bounding box center [221, 330] width 17 height 17
click at [212, 339] on div "play_arrow" at bounding box center [221, 330] width 43 height 31
click at [219, 124] on span "x2.04" at bounding box center [194, 125] width 164 height 17
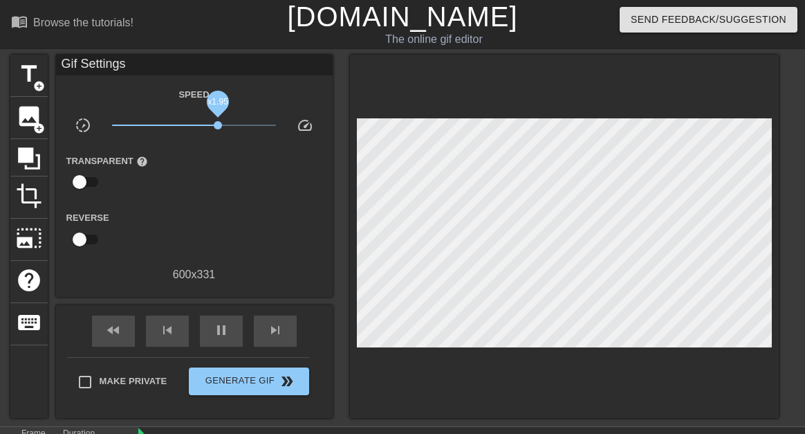
click at [218, 124] on span "x1.95" at bounding box center [218, 125] width 8 height 8
drag, startPoint x: 218, startPoint y: 124, endPoint x: 225, endPoint y: 120, distance: 8.7
click at [225, 120] on span "x2.43" at bounding box center [194, 125] width 164 height 17
drag, startPoint x: 225, startPoint y: 120, endPoint x: 198, endPoint y: 125, distance: 27.4
click at [198, 125] on span "x1.16" at bounding box center [194, 125] width 164 height 17
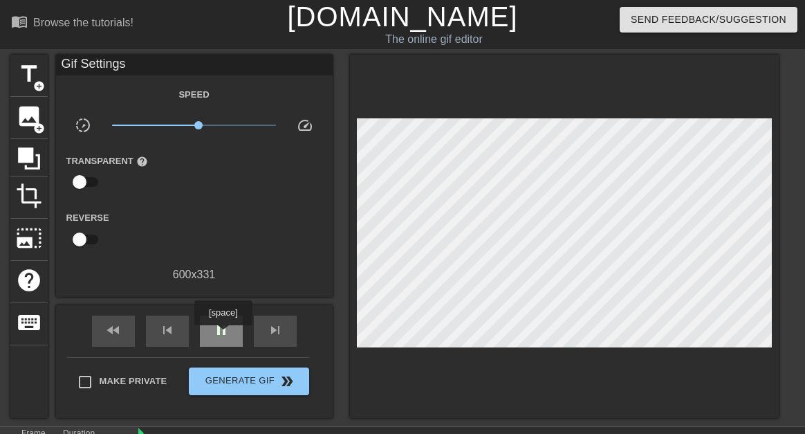
type input "80"
click at [223, 335] on span "pause" at bounding box center [221, 330] width 17 height 17
click at [180, 333] on div "skip_previous" at bounding box center [167, 330] width 43 height 31
click at [20, 84] on span "title" at bounding box center [29, 74] width 26 height 26
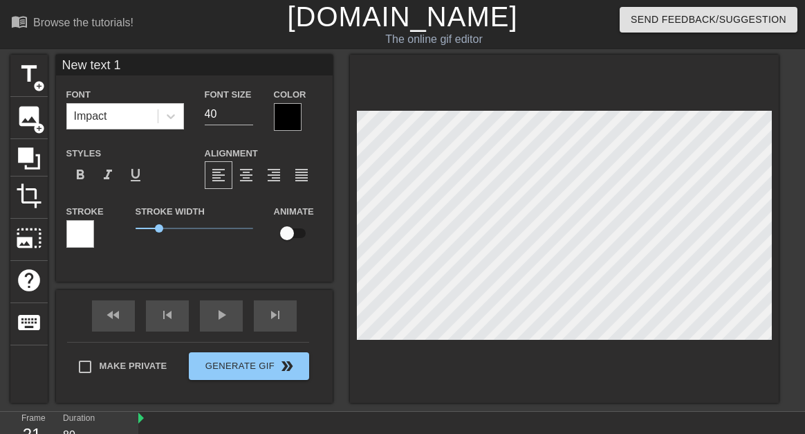
scroll to position [2, 1]
click at [222, 66] on input "New text 1" at bounding box center [194, 65] width 277 height 21
click at [221, 72] on input "US" at bounding box center [194, 65] width 277 height 21
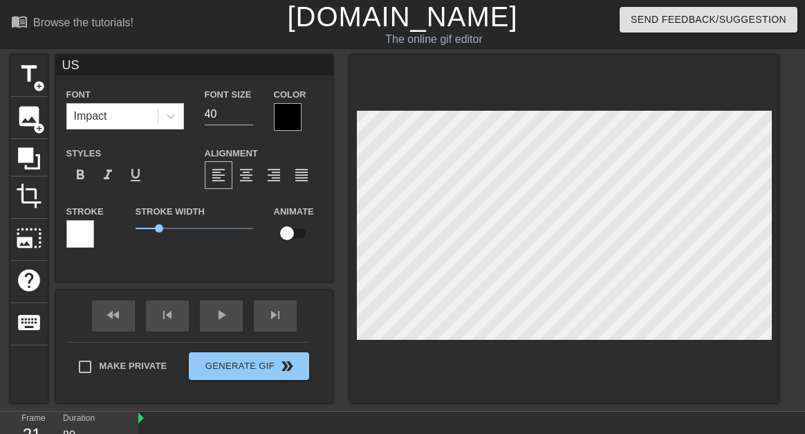
click at [221, 72] on input "US" at bounding box center [194, 65] width 277 height 21
type input "U"
type input "I"
type input "C"
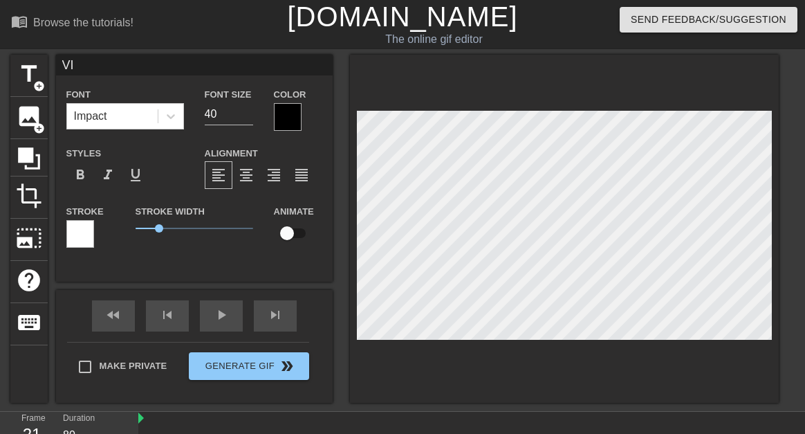
type input "V"
type input "S"
click at [165, 57] on input "SCAM RECIEVER" at bounding box center [194, 65] width 277 height 21
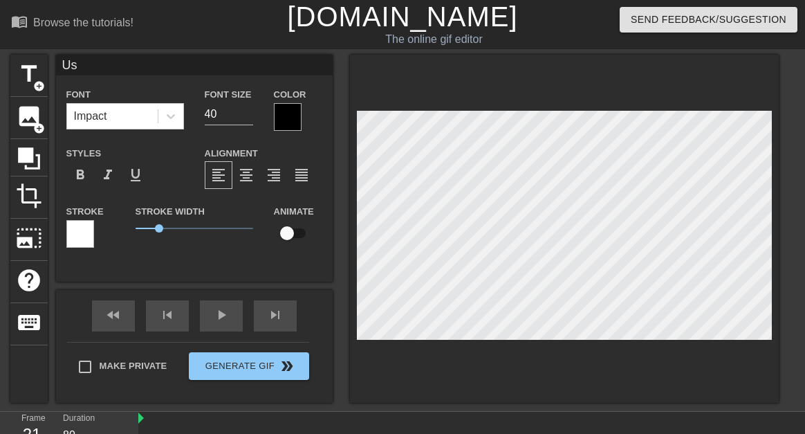
type input "Us"
click at [275, 111] on div at bounding box center [288, 117] width 28 height 28
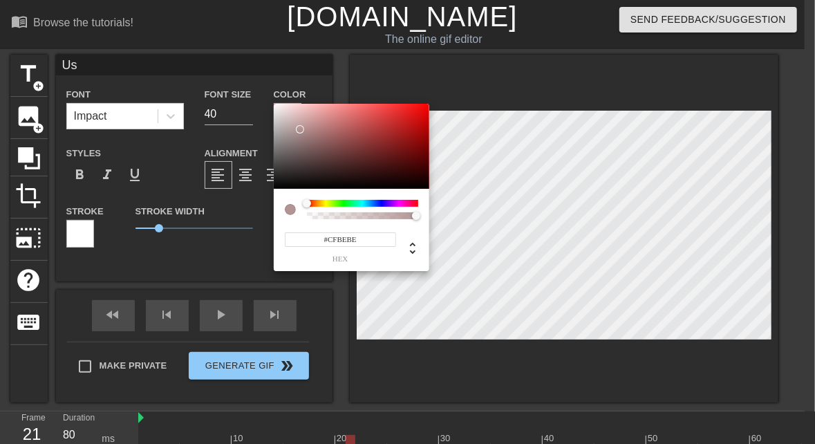
type input "#FFFFFF"
drag, startPoint x: 299, startPoint y: 129, endPoint x: 248, endPoint y: 79, distance: 71.9
click at [248, 79] on div "#FFFFFF hex" at bounding box center [407, 222] width 815 height 444
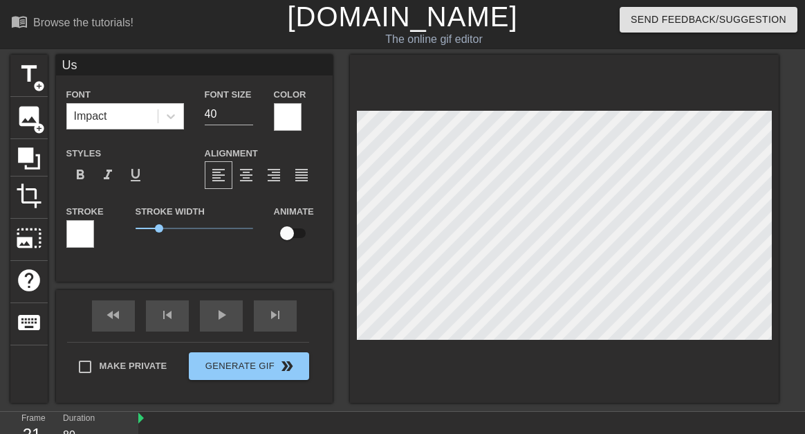
click at [72, 231] on div at bounding box center [80, 234] width 28 height 28
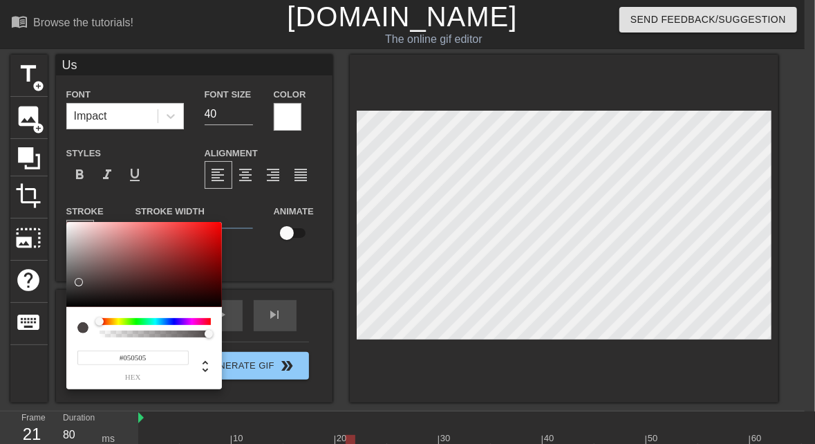
type input "#000000"
drag, startPoint x: 93, startPoint y: 246, endPoint x: 58, endPoint y: 313, distance: 75.8
click at [58, 313] on div "#000000 hex" at bounding box center [407, 222] width 815 height 444
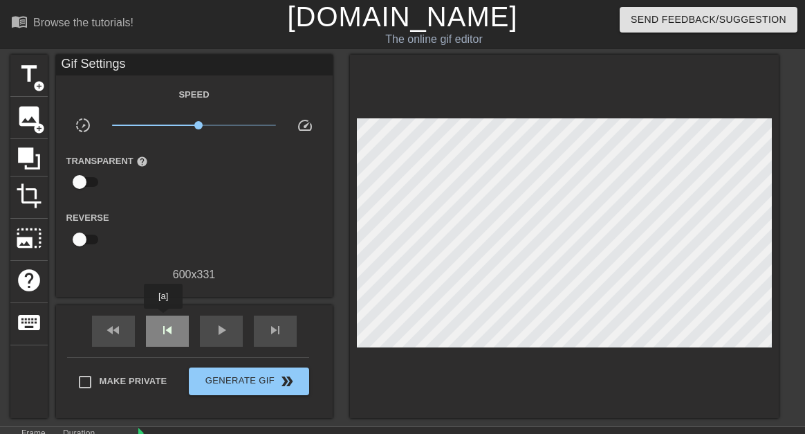
click at [163, 318] on div "skip_previous" at bounding box center [167, 330] width 43 height 31
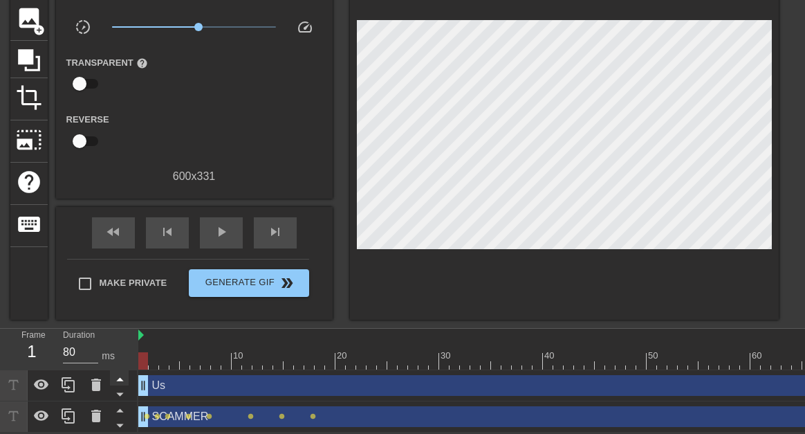
drag, startPoint x: 349, startPoint y: 376, endPoint x: 116, endPoint y: 373, distance: 233.1
click at [116, 373] on div "Frame 1 Duration 80 ms 10 20 30 40 50 60 70 80 90 Us drag_handle drag_handle SC…" at bounding box center [402, 381] width 805 height 104
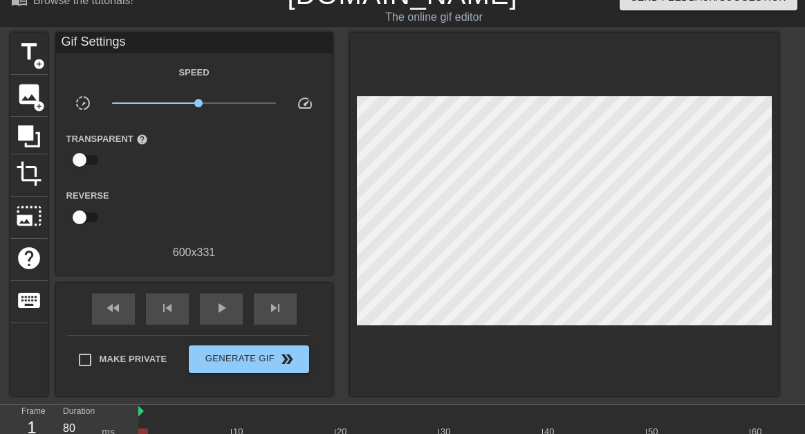
scroll to position [0, 0]
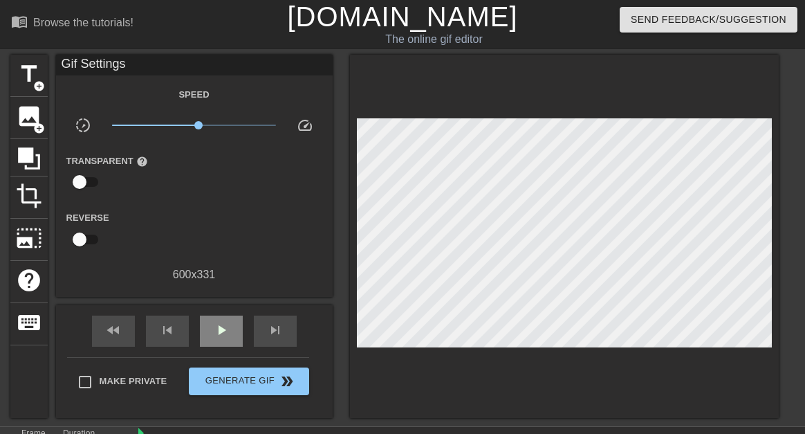
click at [221, 300] on div "Gif Settings Speed slow_motion_video x1.14 speed Transparent help Reverse 600 x…" at bounding box center [194, 236] width 277 height 363
click at [221, 320] on div "play_arrow" at bounding box center [221, 330] width 43 height 31
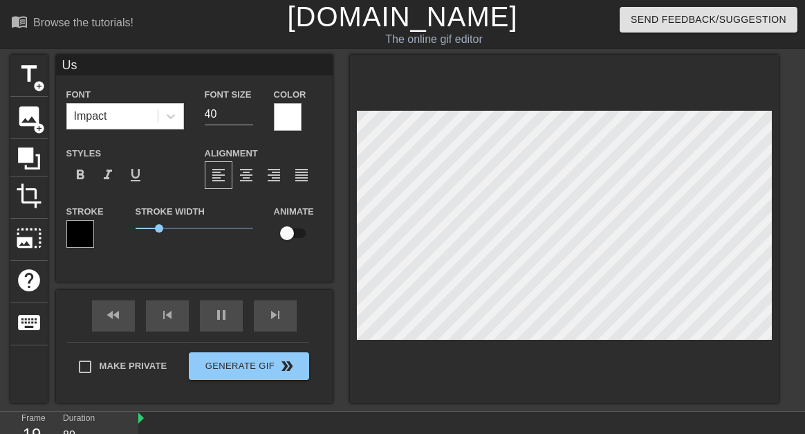
click at [165, 64] on input "Us" at bounding box center [194, 65] width 277 height 21
type input "80"
type input "Y"
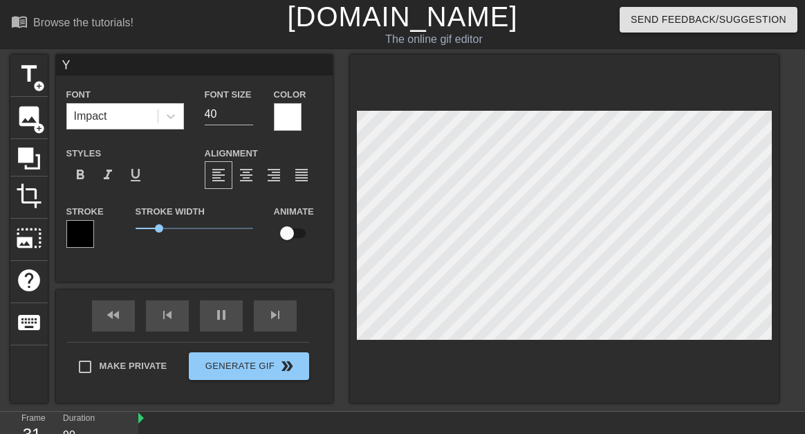
type input "80"
type input "YO"
type input "90"
type input "YOU"
type input "80"
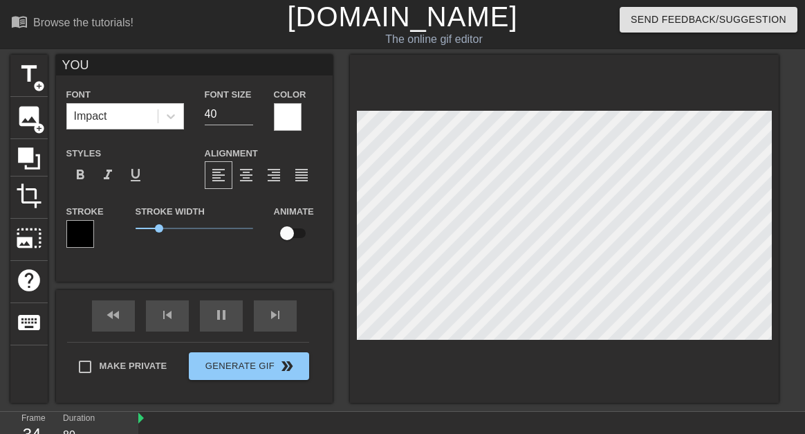
type input "YOU"
type input "80"
type input "YOU AN"
type input "80"
type input "YOU ANND"
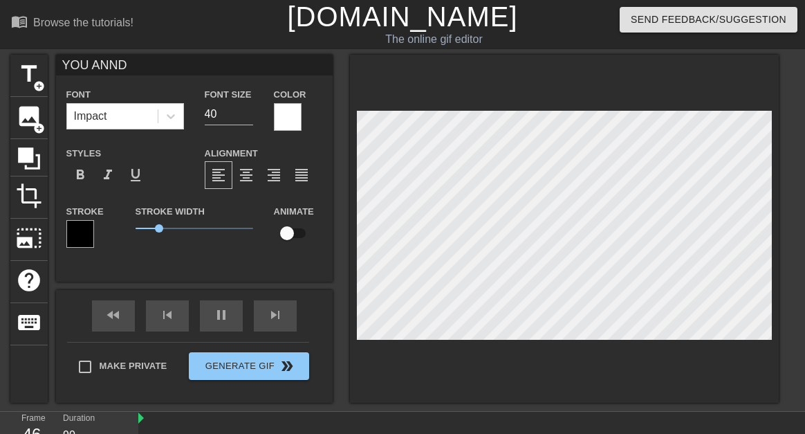
type input "80"
type input "YOU ANN"
type input "90"
type input "YOU AN"
type input "80"
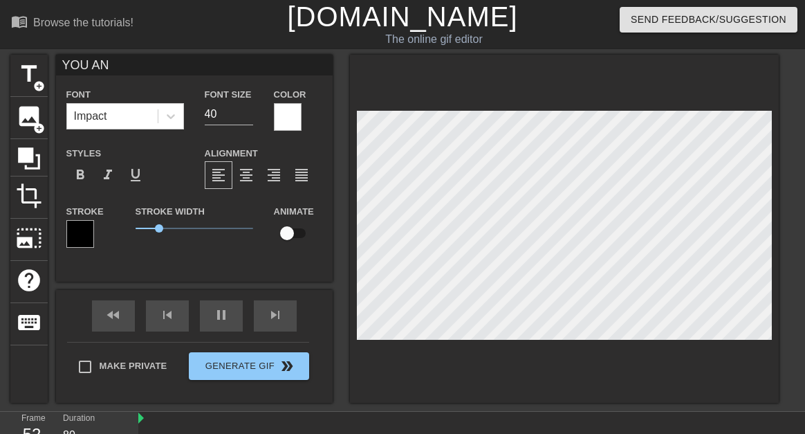
type input "YOU AND"
type input "90"
type input "YOU AND"
type input "80"
type input "YOU AND ME"
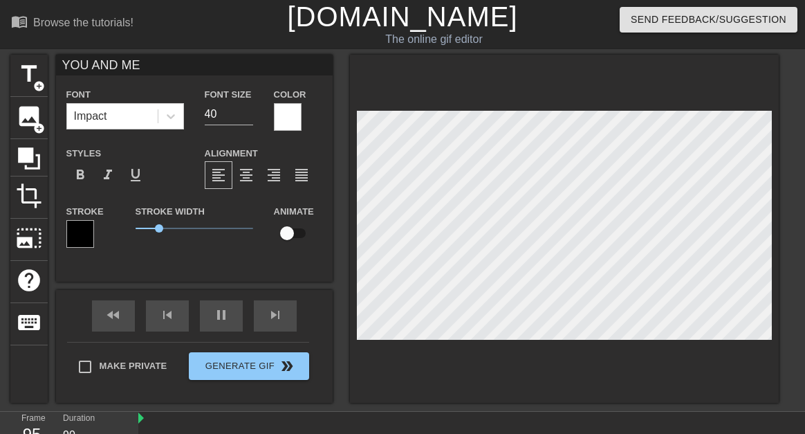
type input "80"
type input "YOU AND ME"
click at [223, 116] on input "40" at bounding box center [229, 114] width 48 height 22
type input "90"
type input "4"
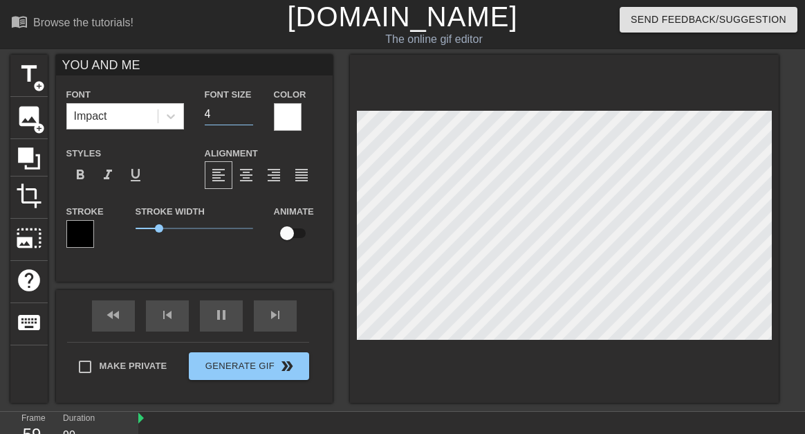
type input "80"
type input "35"
type input "80"
type input "SCAMMER"
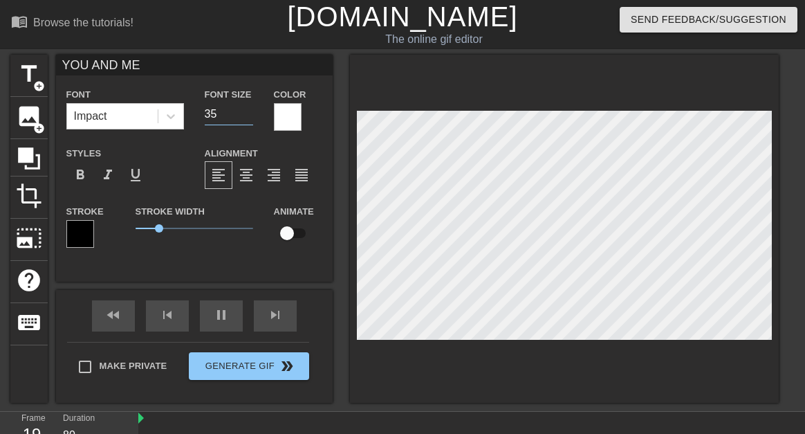
type input "40"
checkbox input "true"
type input "80"
type input "YOU AND ME"
type input "35"
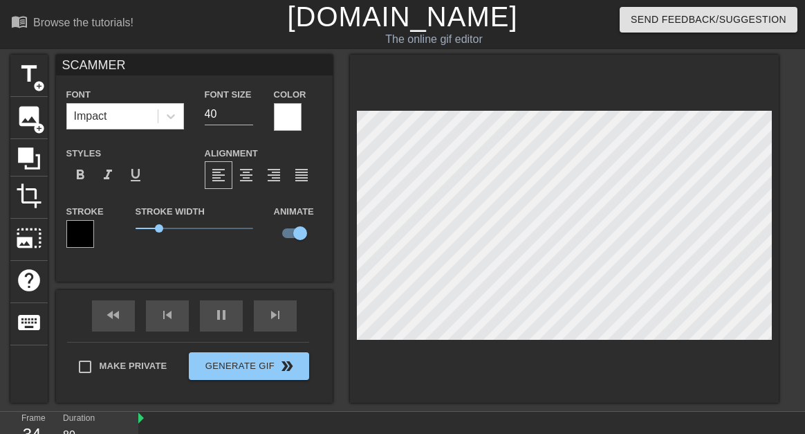
checkbox input "false"
click at [238, 260] on div "Stroke Width 1" at bounding box center [194, 231] width 138 height 57
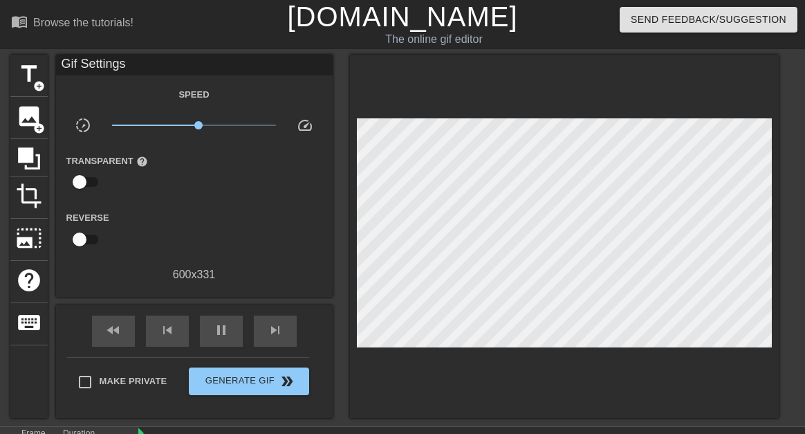
click at [137, 162] on span "help" at bounding box center [142, 162] width 12 height 12
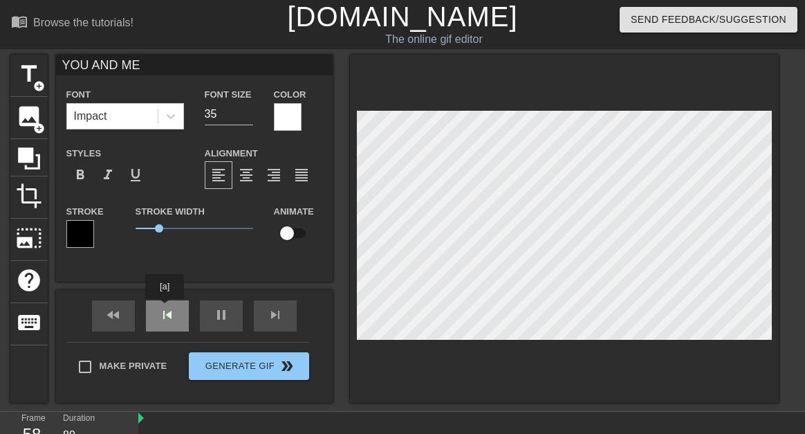
click at [165, 308] on div "fast_rewind skip_previous pause skip_next" at bounding box center [194, 316] width 225 height 52
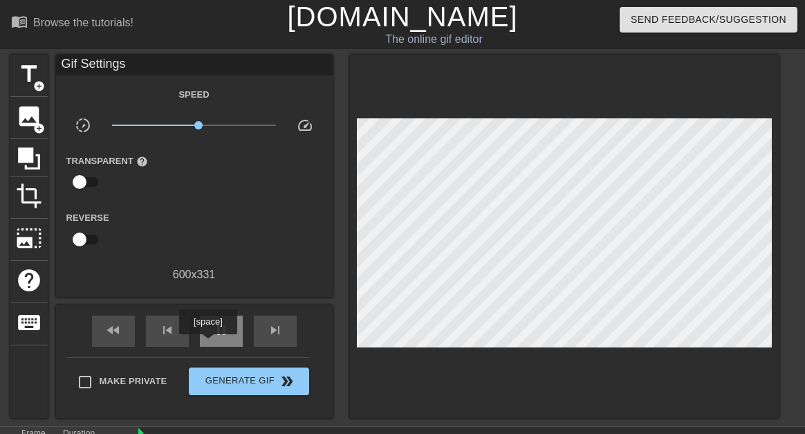
type input "80"
click at [210, 336] on div "pause" at bounding box center [221, 330] width 43 height 31
click at [173, 338] on span "skip_previous" at bounding box center [167, 330] width 17 height 17
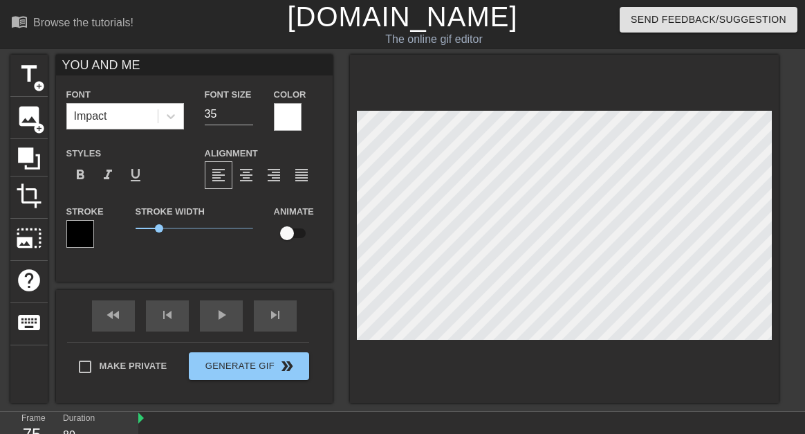
click at [151, 57] on input "YOU AND ME" at bounding box center [194, 65] width 277 height 21
type input "U"
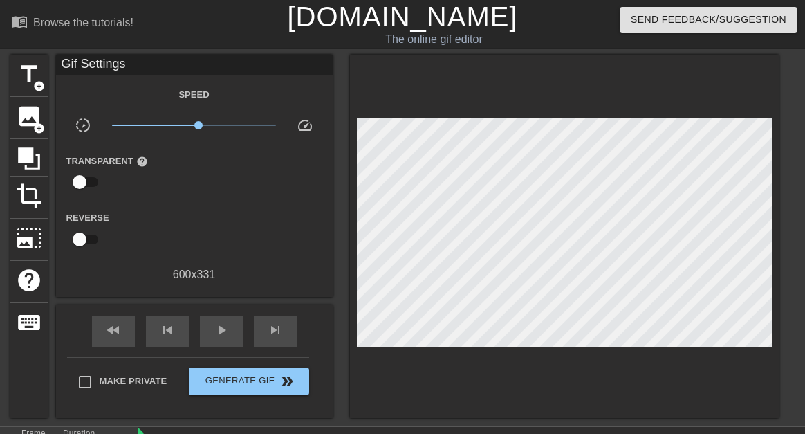
scroll to position [100, 0]
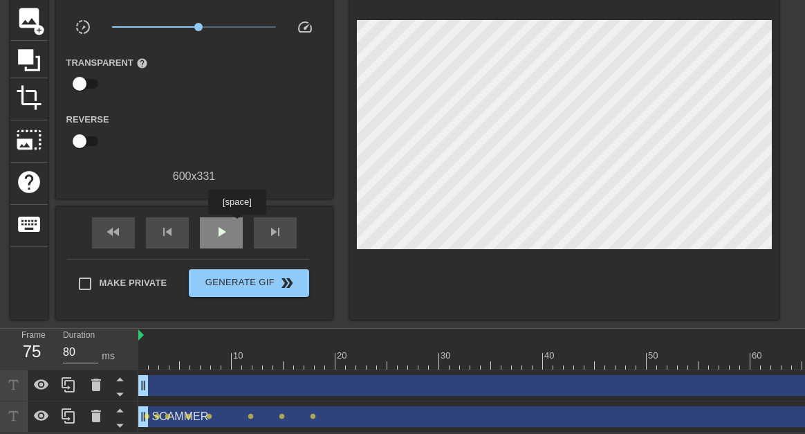
click at [237, 224] on div "play_arrow" at bounding box center [221, 232] width 43 height 31
click at [216, 21] on span "x1.88" at bounding box center [194, 27] width 164 height 17
drag, startPoint x: 216, startPoint y: 21, endPoint x: 194, endPoint y: 39, distance: 28.5
click at [194, 39] on div "Speed slow_motion_video x1.01 speed Transparent help Reverse 600 x 331" at bounding box center [194, 86] width 256 height 197
click at [209, 55] on div "Transparent help" at bounding box center [194, 76] width 277 height 44
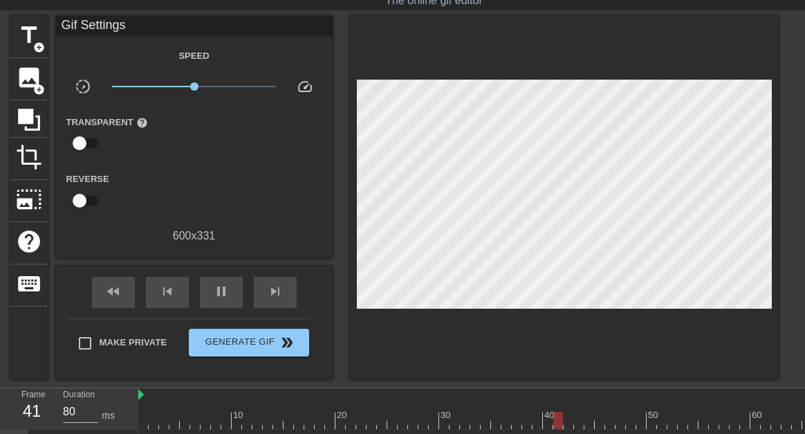
scroll to position [37, 0]
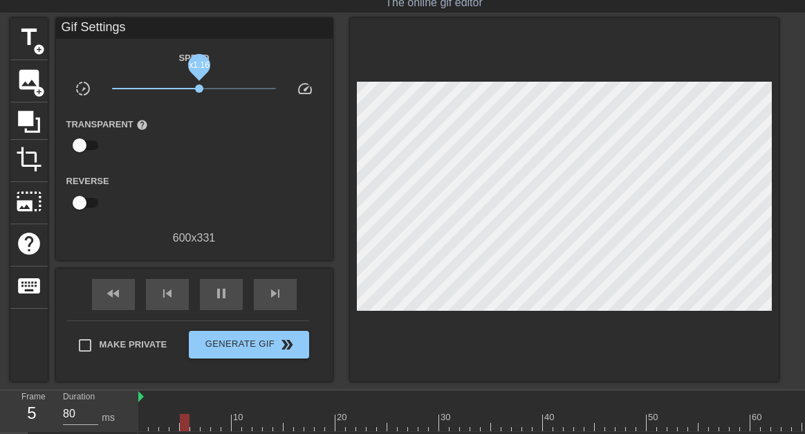
click at [199, 88] on span "x1.16" at bounding box center [199, 88] width 8 height 8
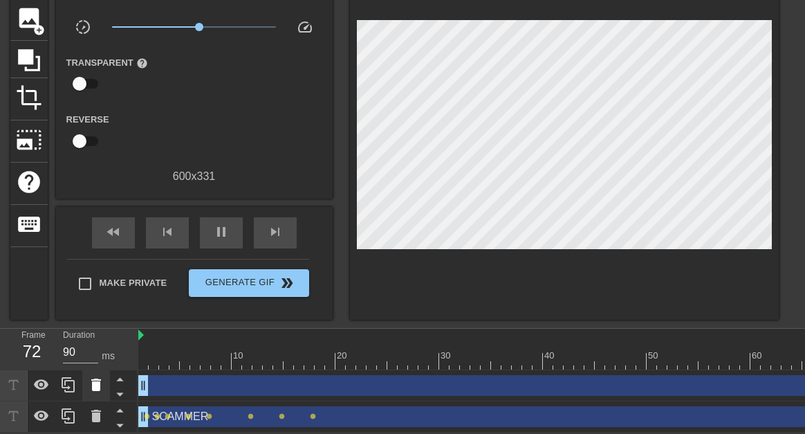
click at [99, 389] on icon at bounding box center [96, 384] width 10 height 12
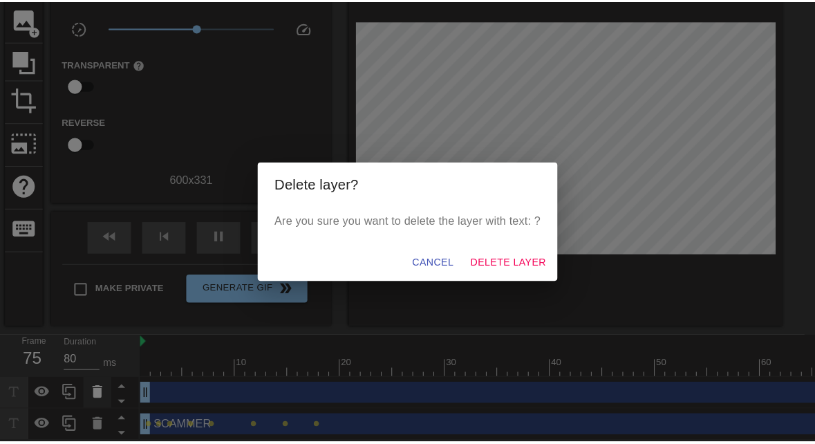
scroll to position [90, 0]
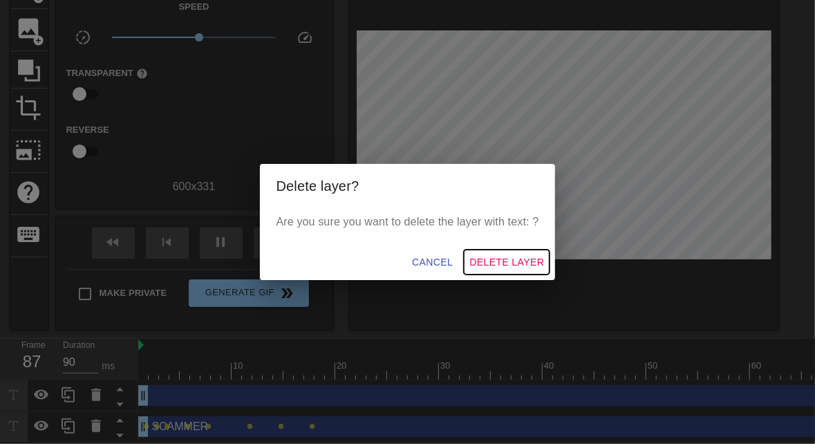
click at [475, 264] on span "Delete Layer" at bounding box center [507, 262] width 75 height 17
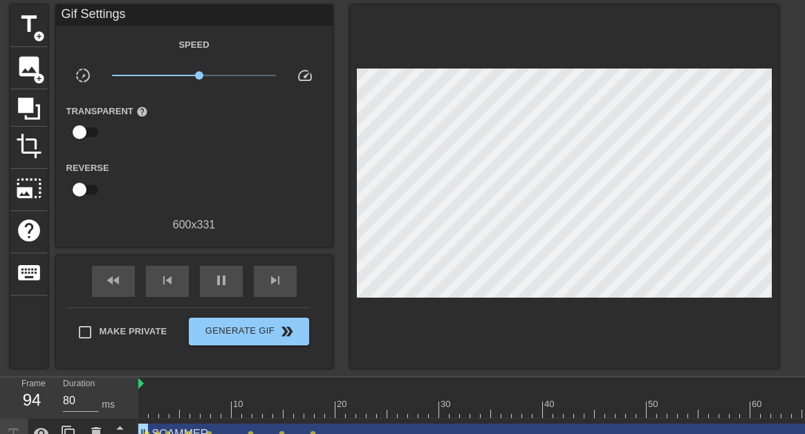
scroll to position [51, 0]
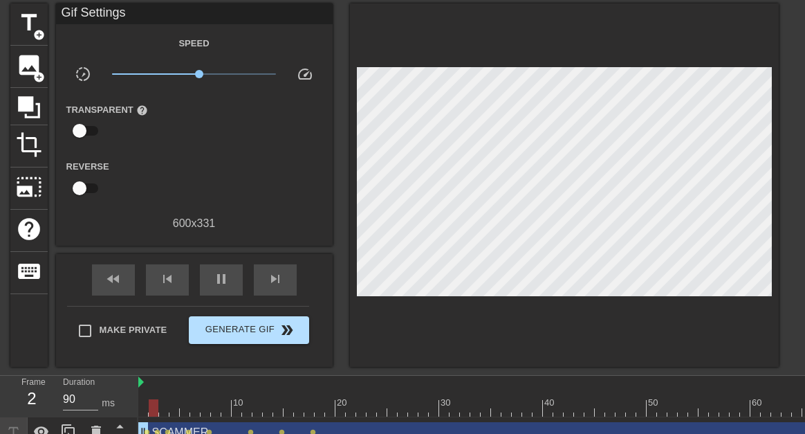
type input "80"
click at [219, 336] on span "Generate Gif double_arrow" at bounding box center [248, 330] width 109 height 17
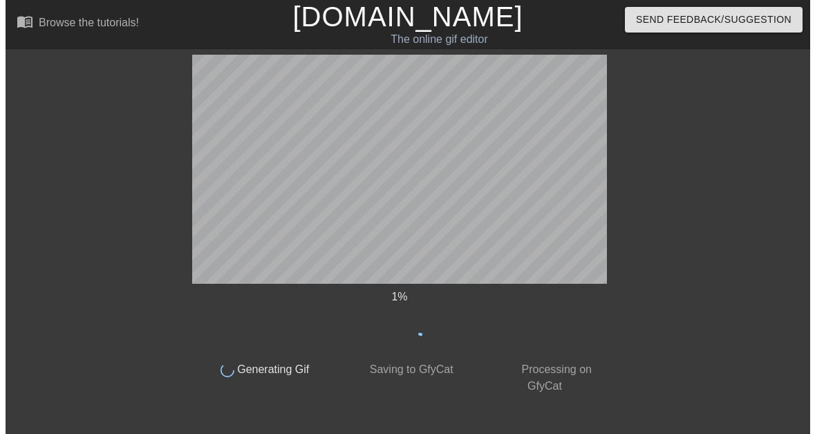
scroll to position [0, 0]
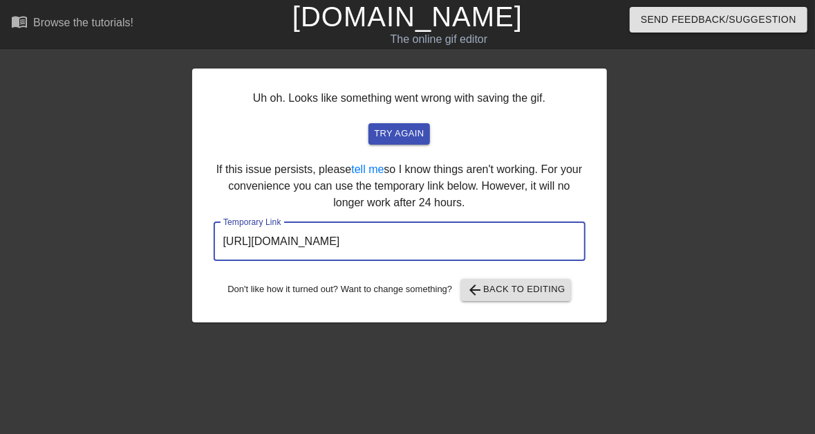
click at [351, 252] on input "https://www.gifntext.com/temp_generations/evnw2auj.gif" at bounding box center [400, 241] width 372 height 39
